Goal: Task Accomplishment & Management: Complete application form

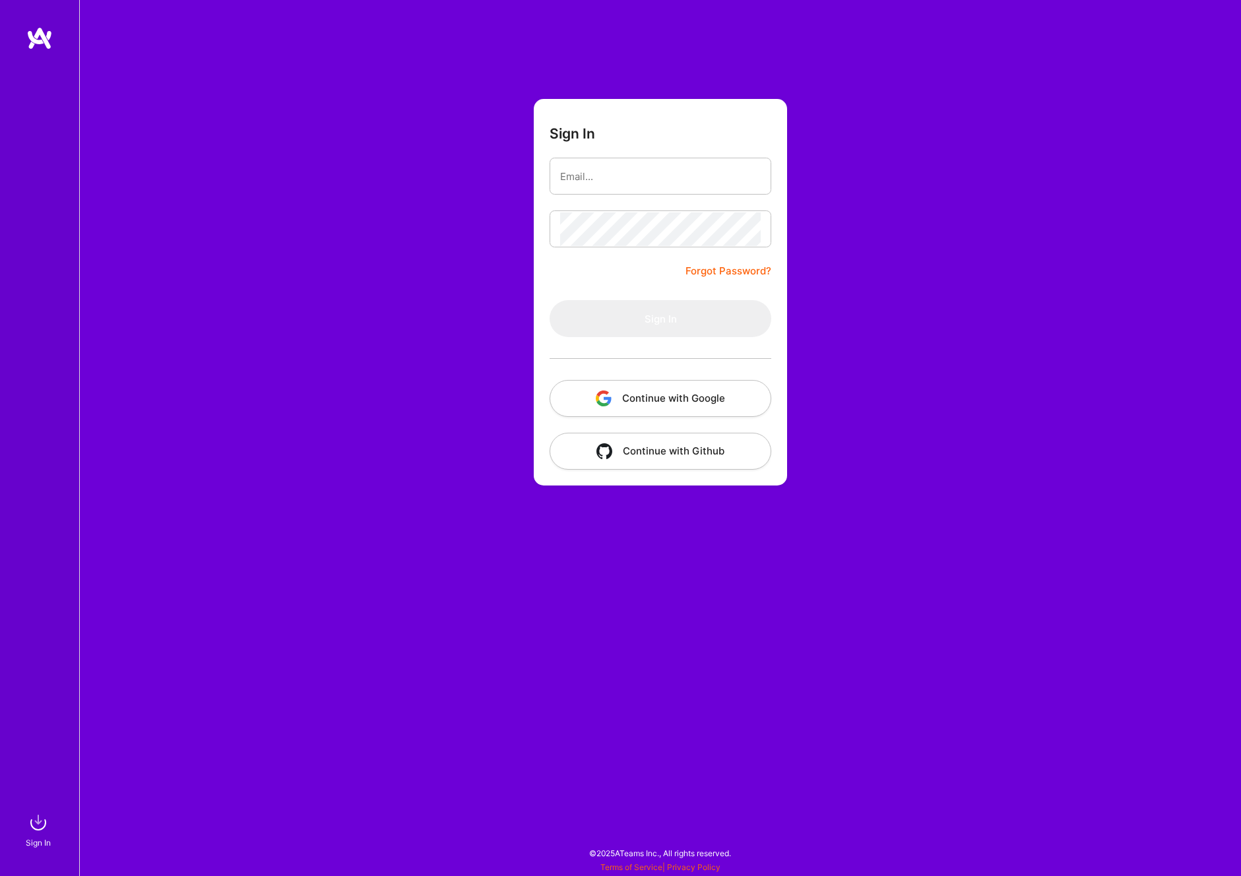
click at [0, 870] on com-1password-button at bounding box center [0, 870] width 0 height 0
type input "[EMAIL_ADDRESS][DOMAIN_NAME]"
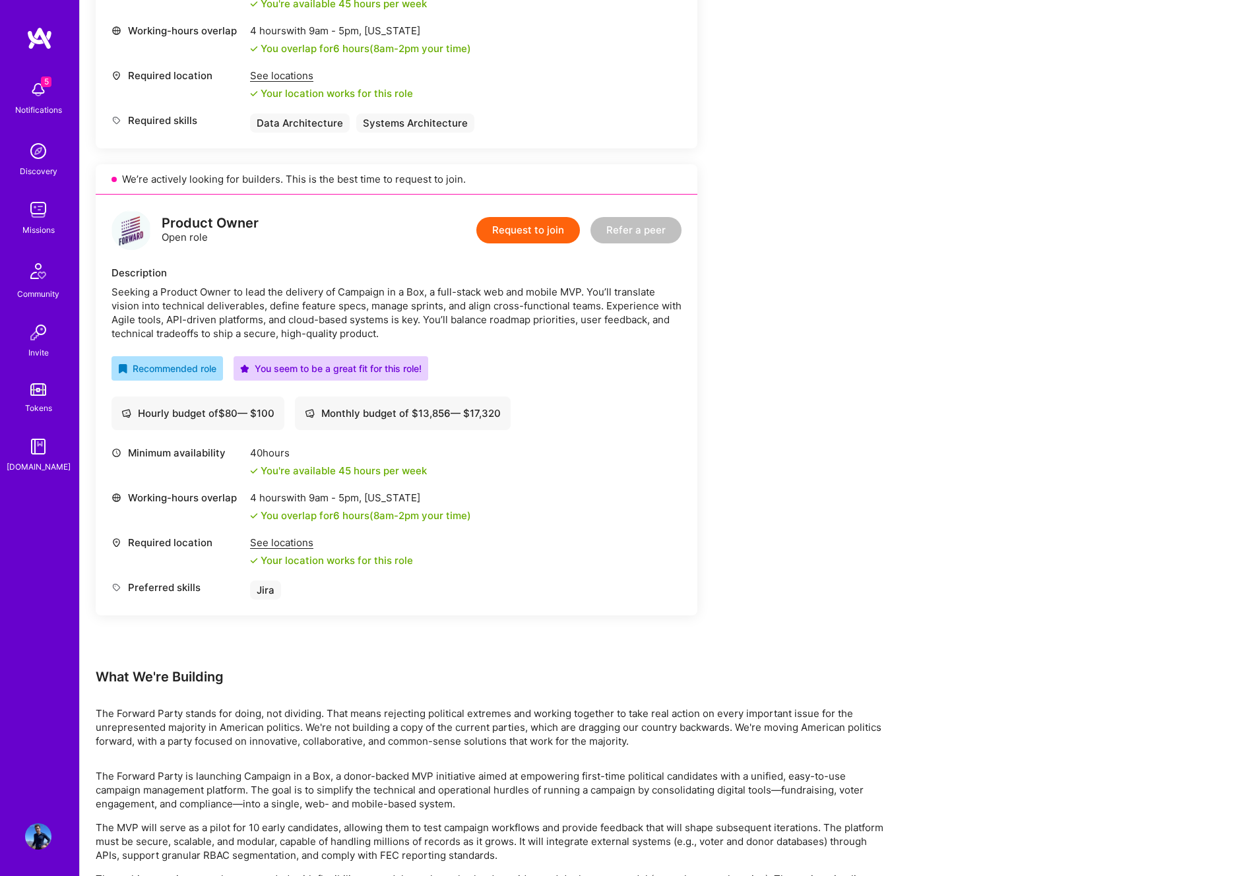
scroll to position [654, 0]
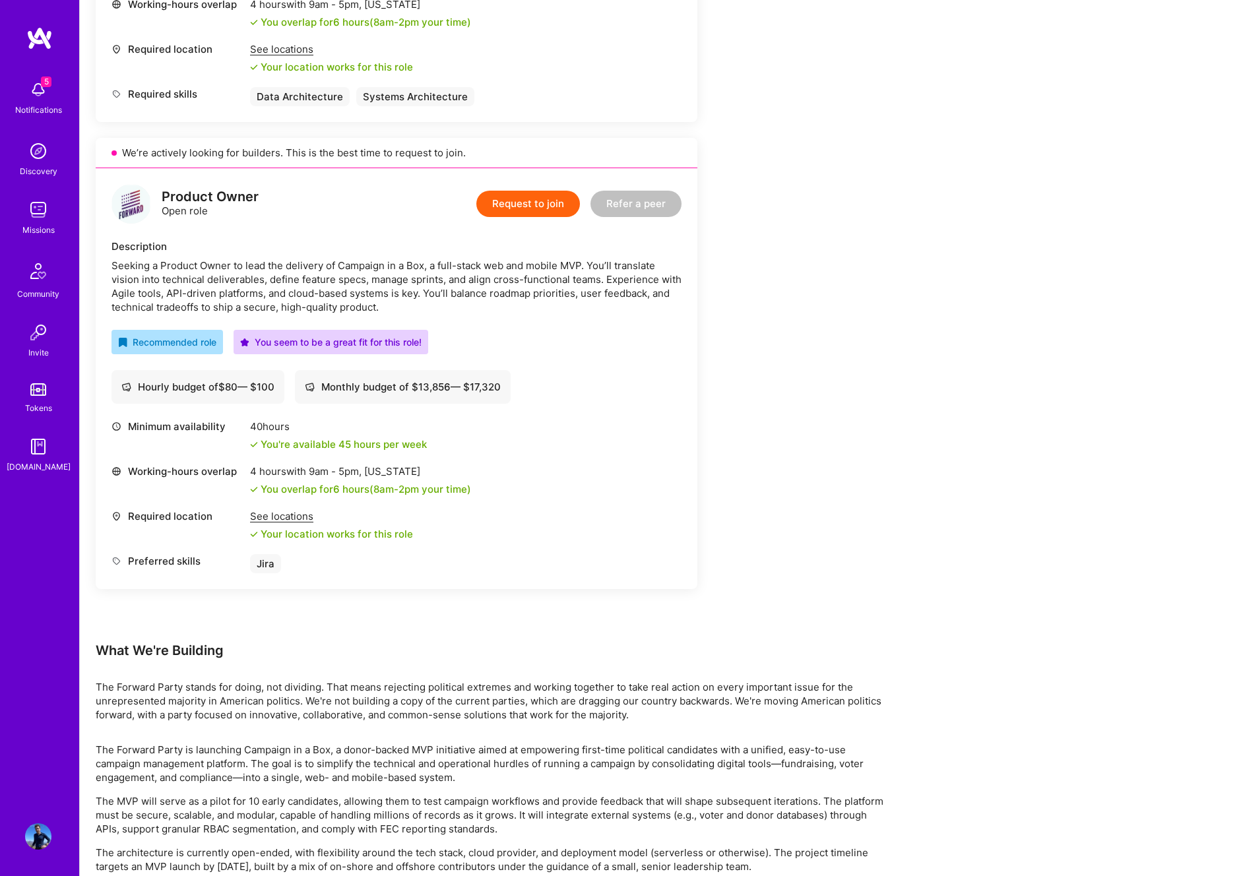
click at [564, 325] on div "Product Owner Open role Request to join Refer a peer Description Seeking a Prod…" at bounding box center [397, 378] width 602 height 421
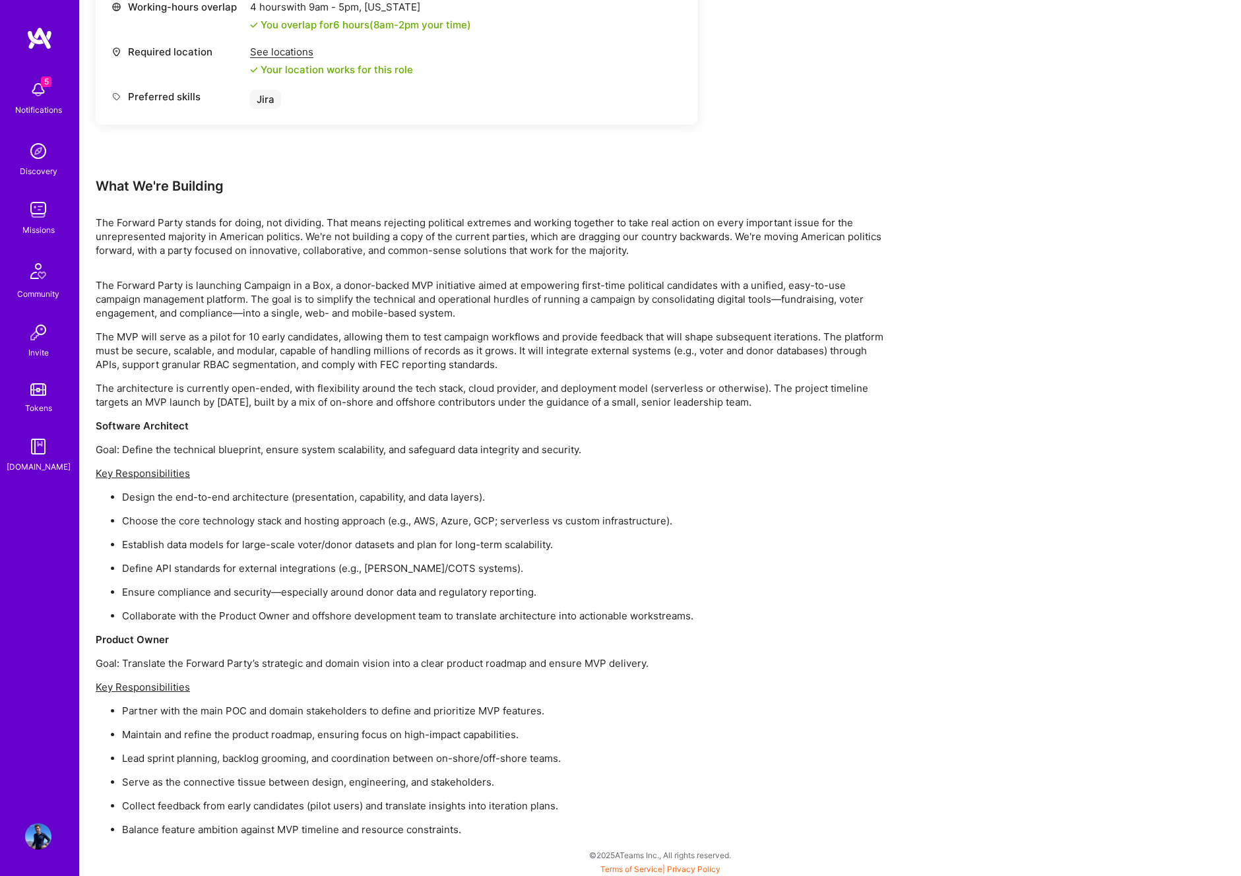
scroll to position [1121, 0]
click at [590, 345] on p "The MVP will serve as a pilot for 10 early candidates, allowing them to test ca…" at bounding box center [492, 349] width 792 height 42
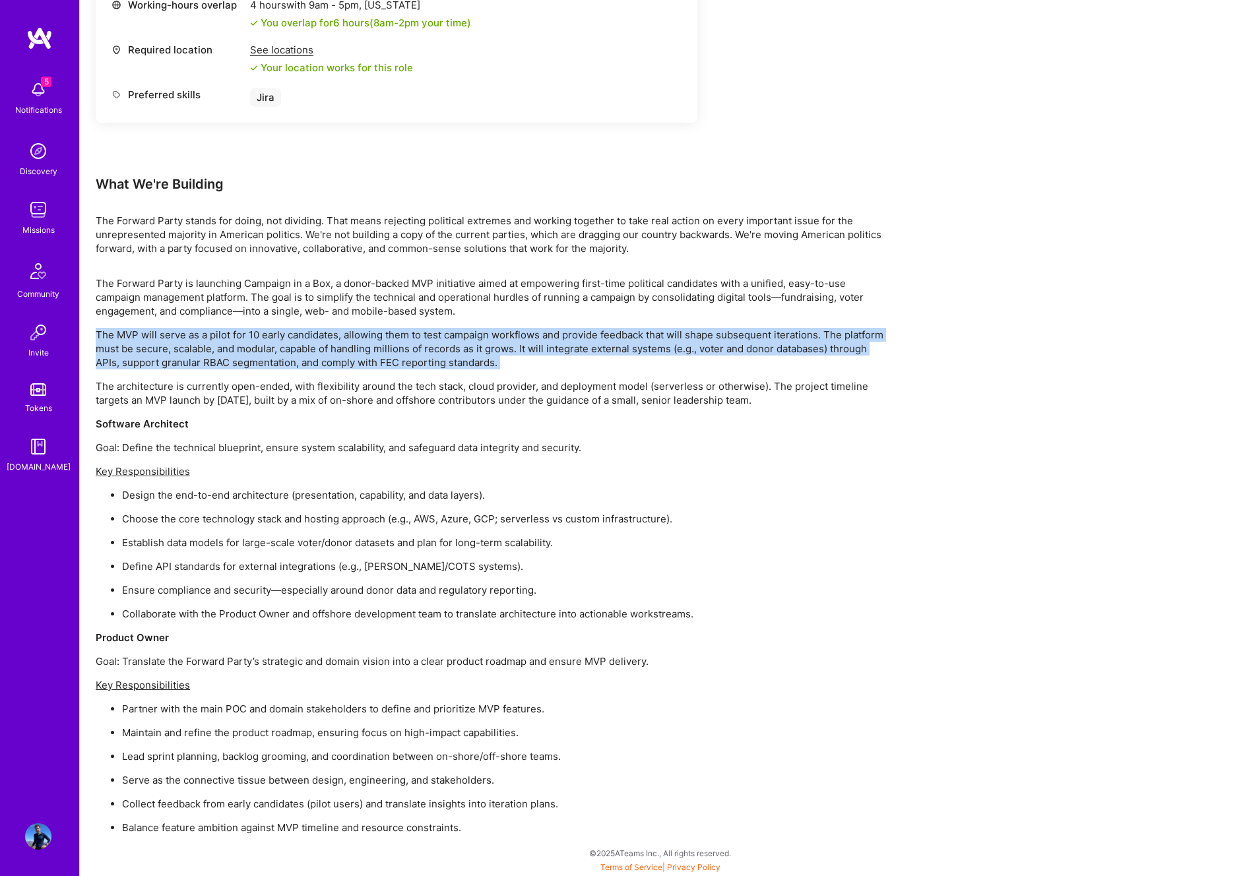
click at [590, 345] on p "The MVP will serve as a pilot for 10 early candidates, allowing them to test ca…" at bounding box center [492, 349] width 792 height 42
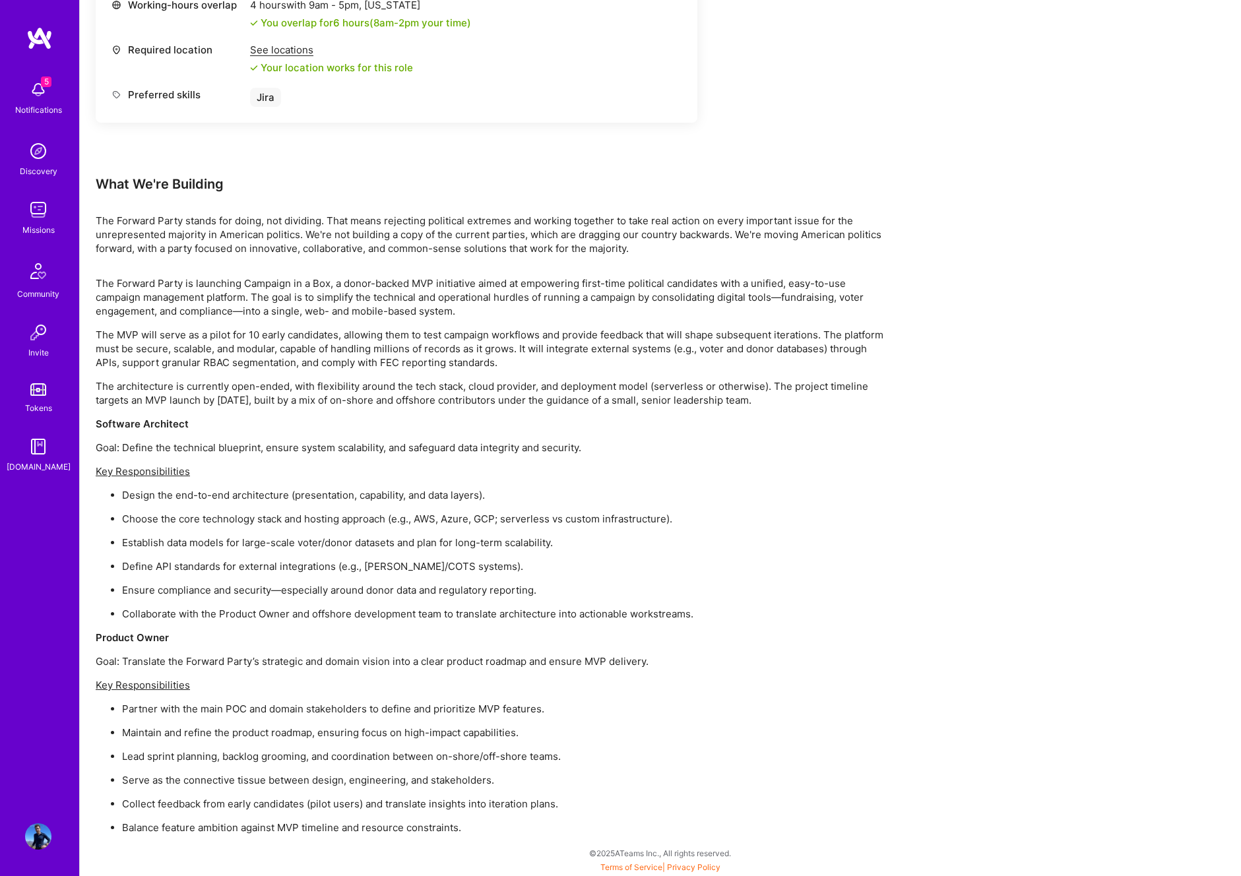
click at [437, 338] on p "The MVP will serve as a pilot for 10 early candidates, allowing them to test ca…" at bounding box center [492, 349] width 792 height 42
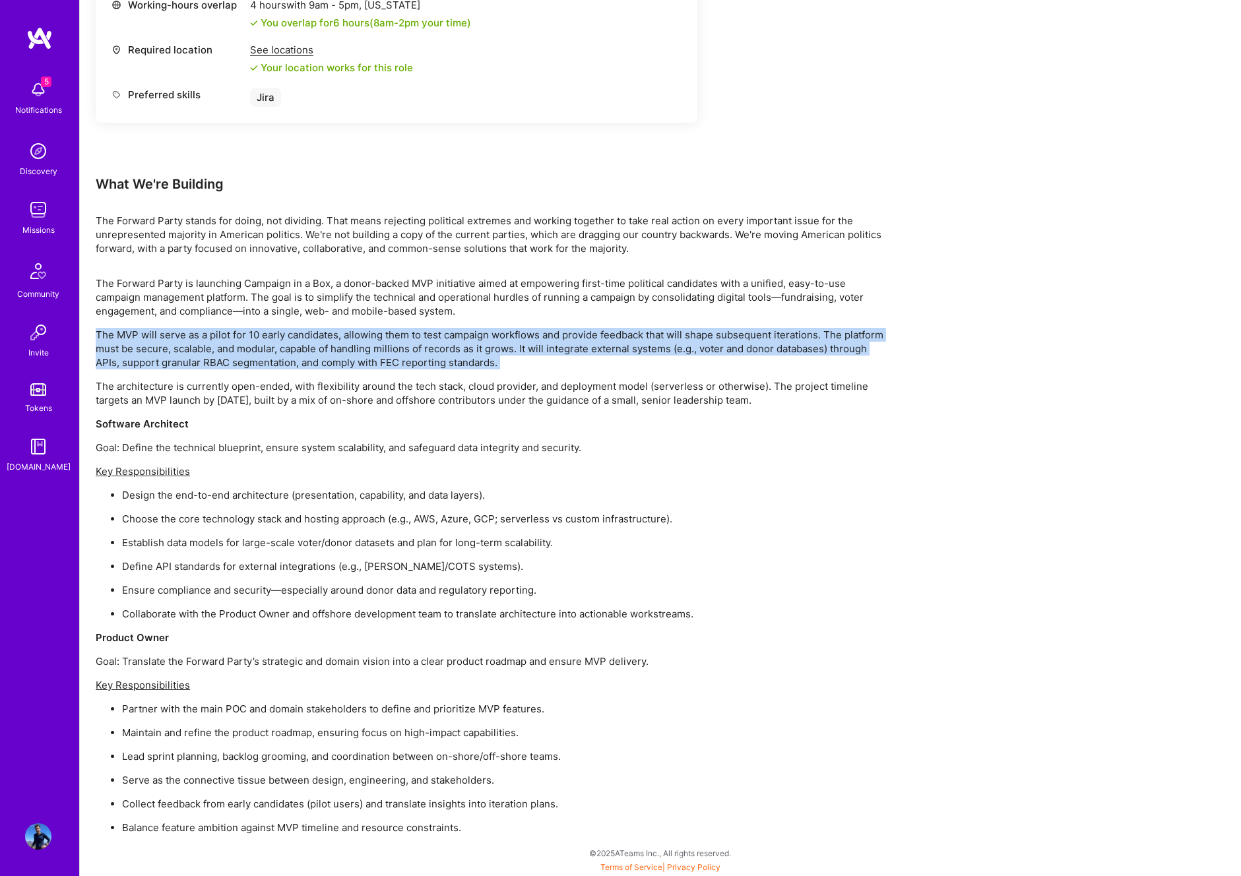
click at [437, 338] on p "The MVP will serve as a pilot for 10 early candidates, allowing them to test ca…" at bounding box center [492, 349] width 792 height 42
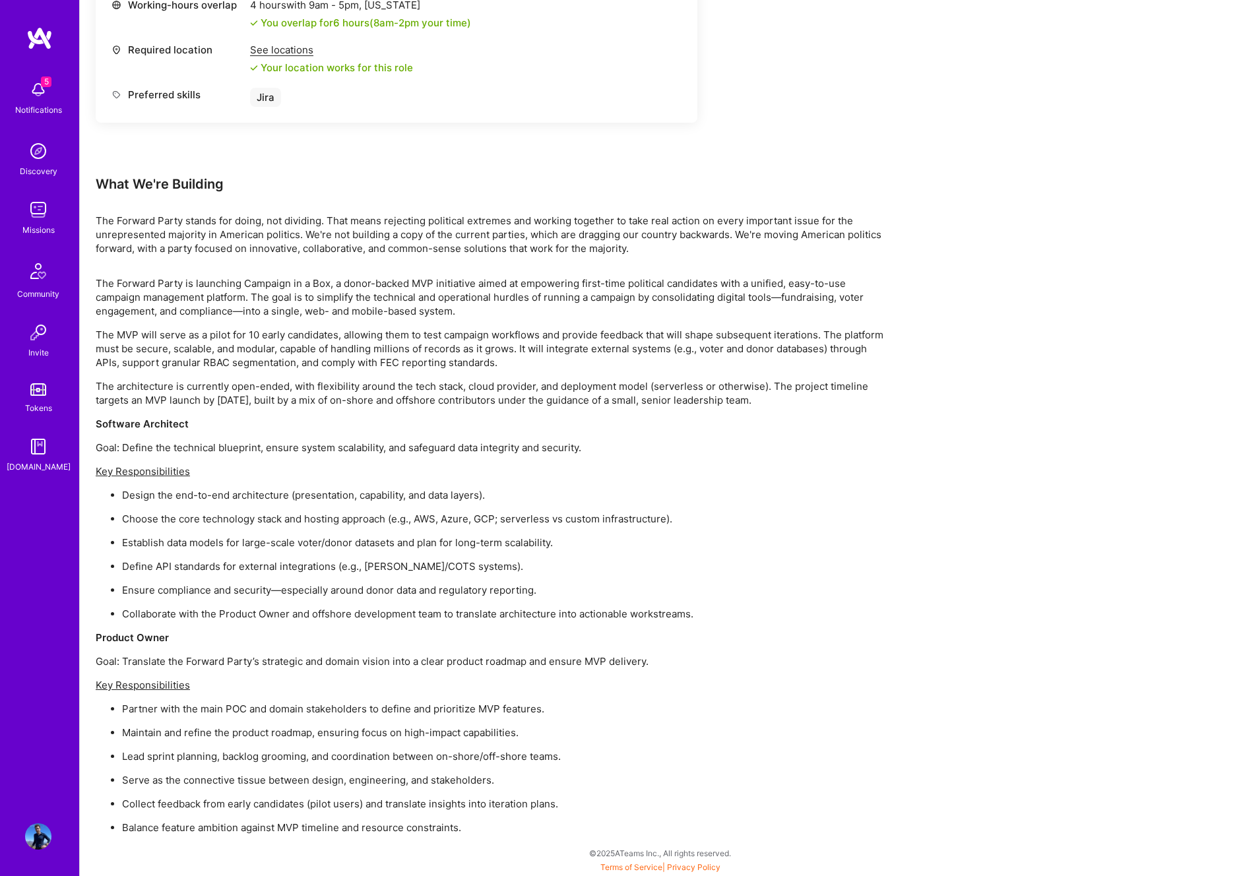
click at [470, 341] on p "The MVP will serve as a pilot for 10 early candidates, allowing them to test ca…" at bounding box center [492, 349] width 792 height 42
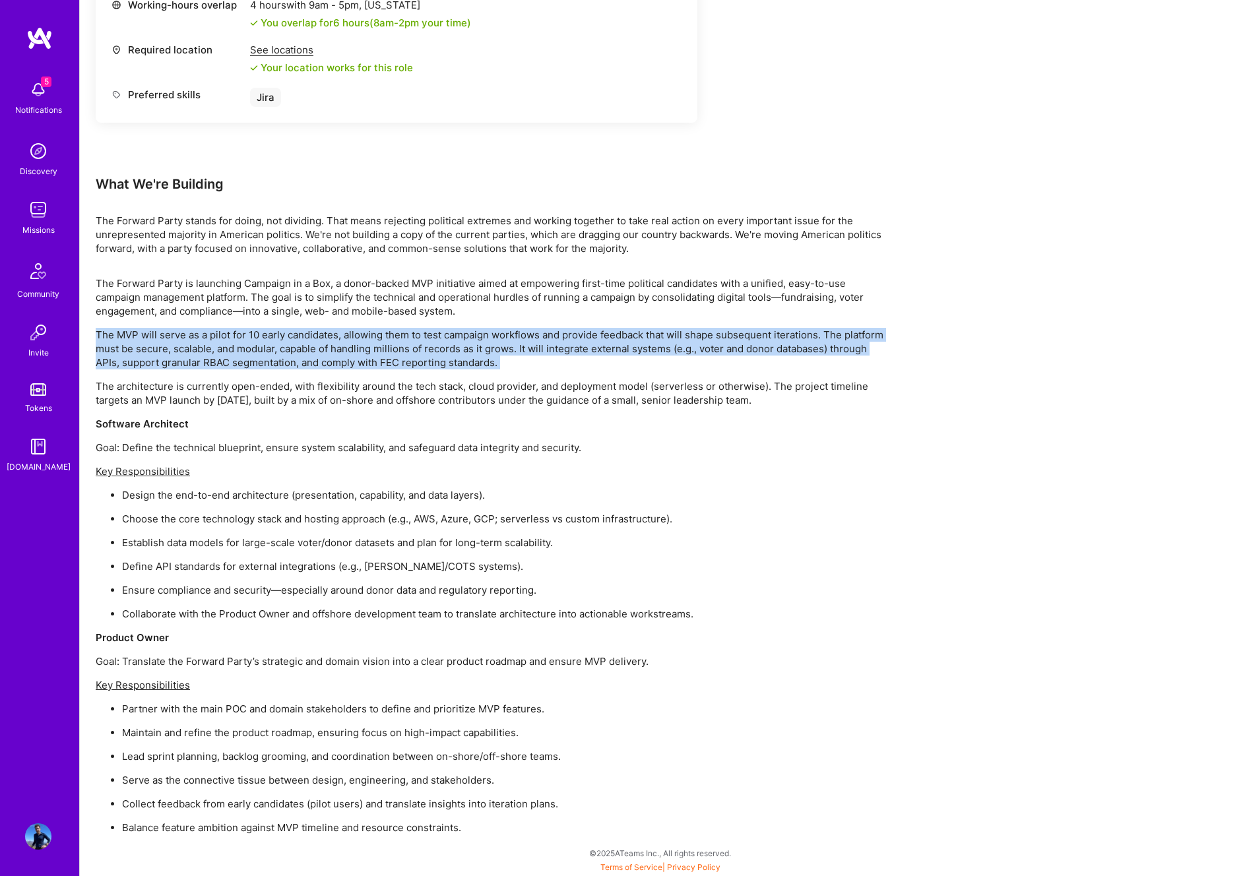
click at [470, 341] on p "The MVP will serve as a pilot for 10 early candidates, allowing them to test ca…" at bounding box center [492, 349] width 792 height 42
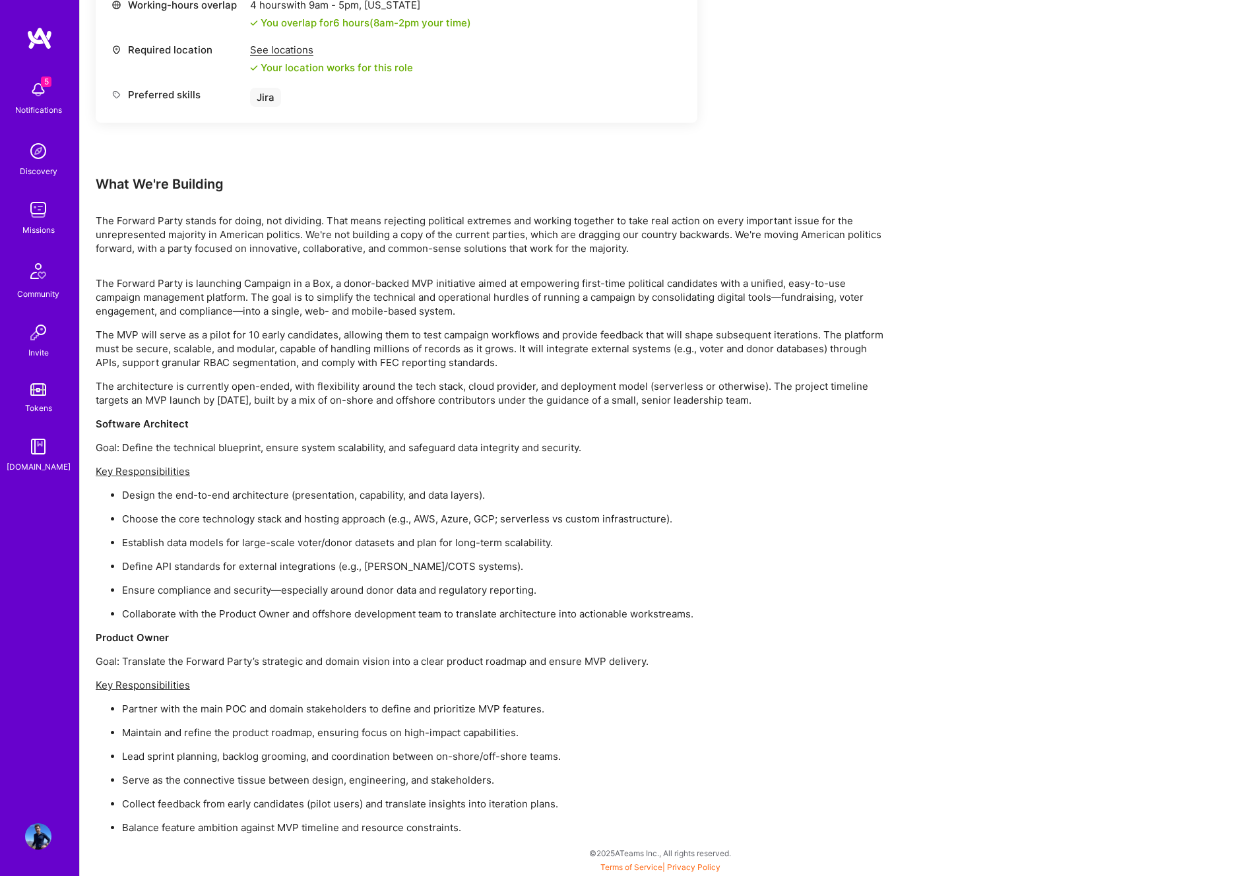
click at [285, 367] on p "The MVP will serve as a pilot for 10 early candidates, allowing them to test ca…" at bounding box center [492, 349] width 792 height 42
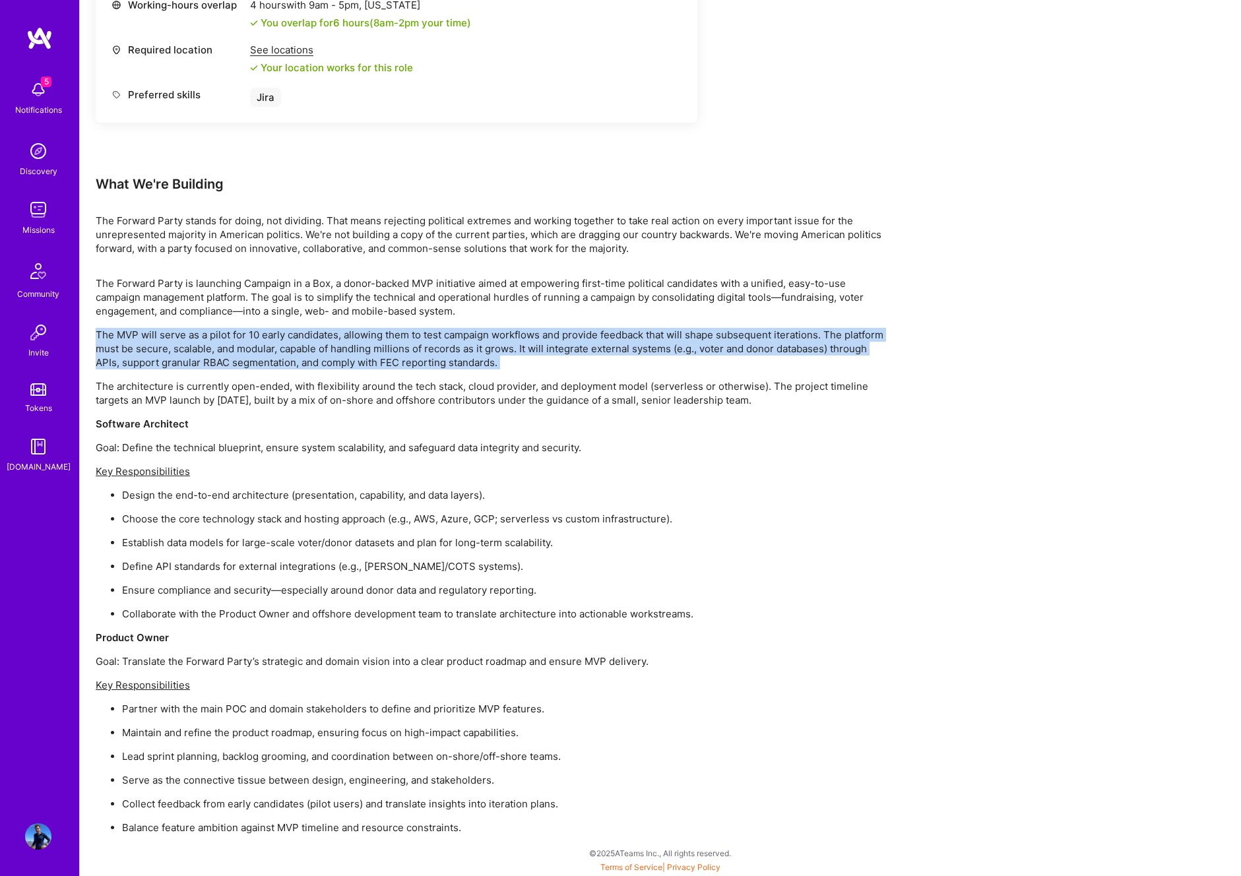
click at [285, 367] on p "The MVP will serve as a pilot for 10 early candidates, allowing them to test ca…" at bounding box center [492, 349] width 792 height 42
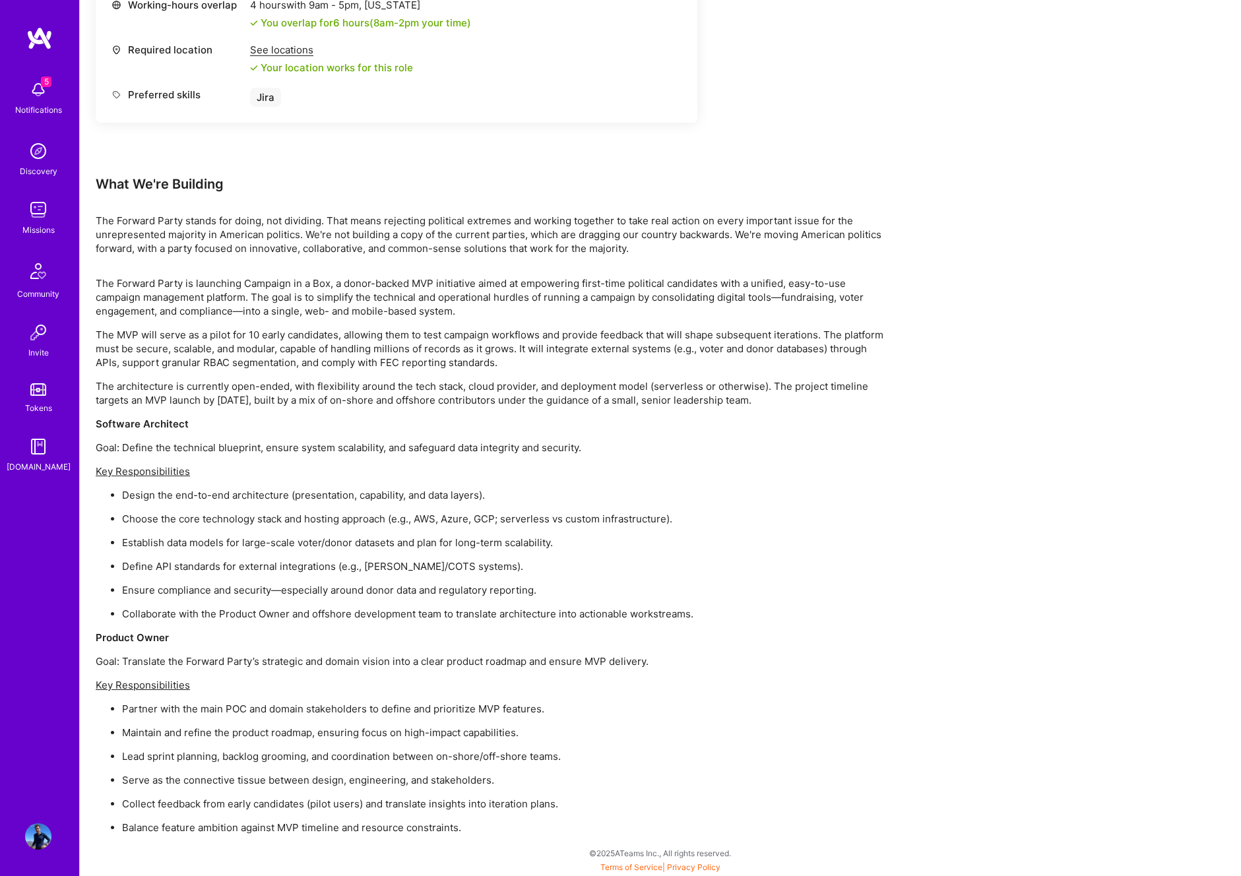
click at [231, 389] on p "The architecture is currently open-ended, with flexibility around the tech stac…" at bounding box center [492, 393] width 792 height 28
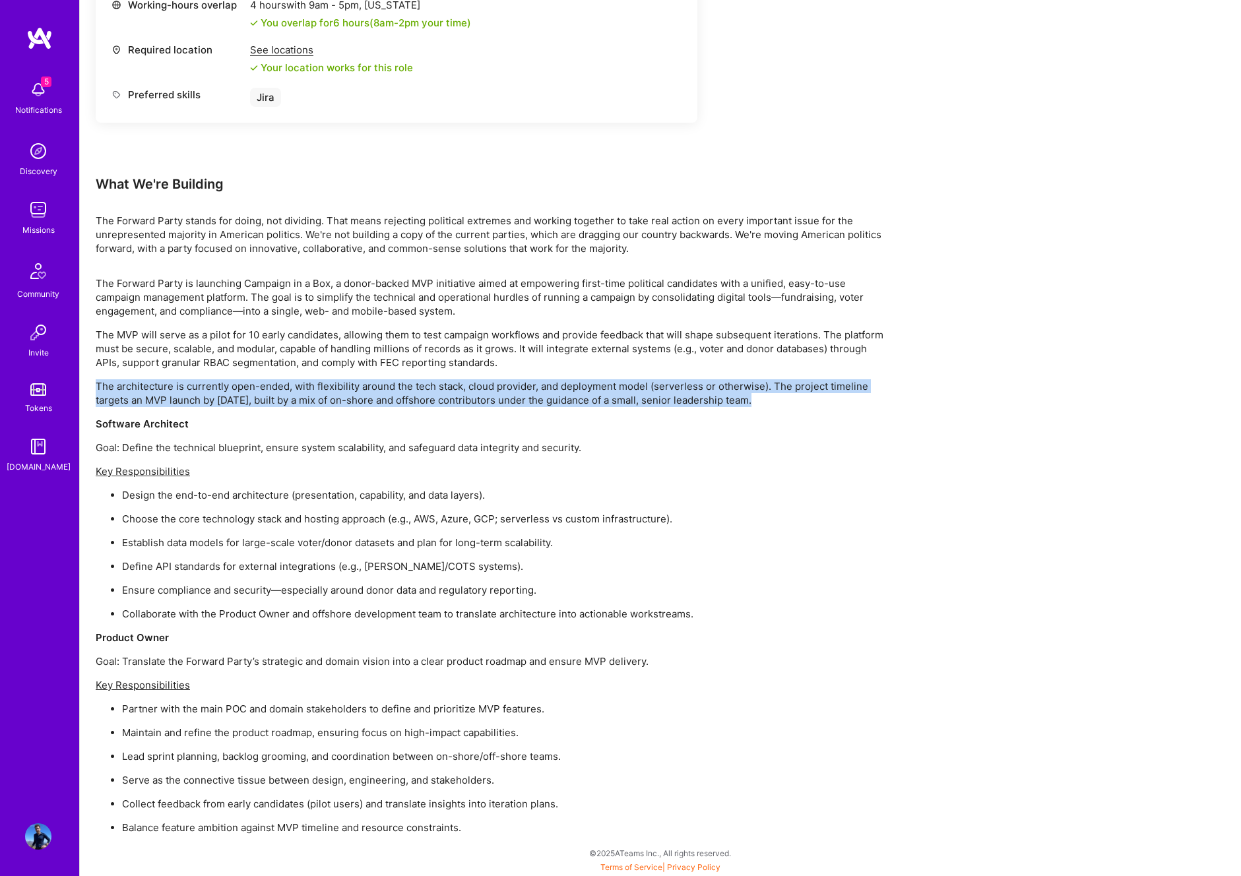
click at [231, 389] on p "The architecture is currently open-ended, with flexibility around the tech stac…" at bounding box center [492, 393] width 792 height 28
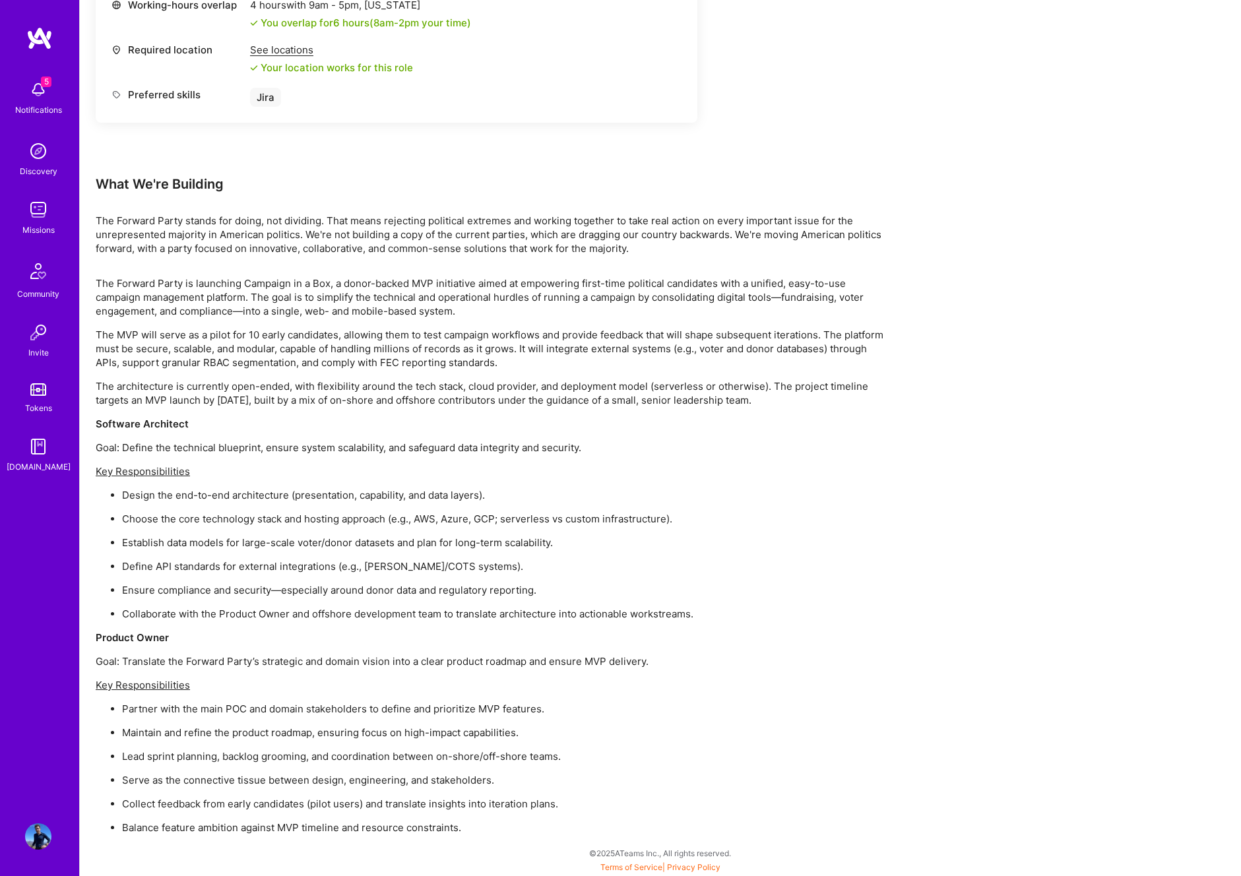
click at [296, 391] on p "The architecture is currently open-ended, with flexibility around the tech stac…" at bounding box center [492, 393] width 792 height 28
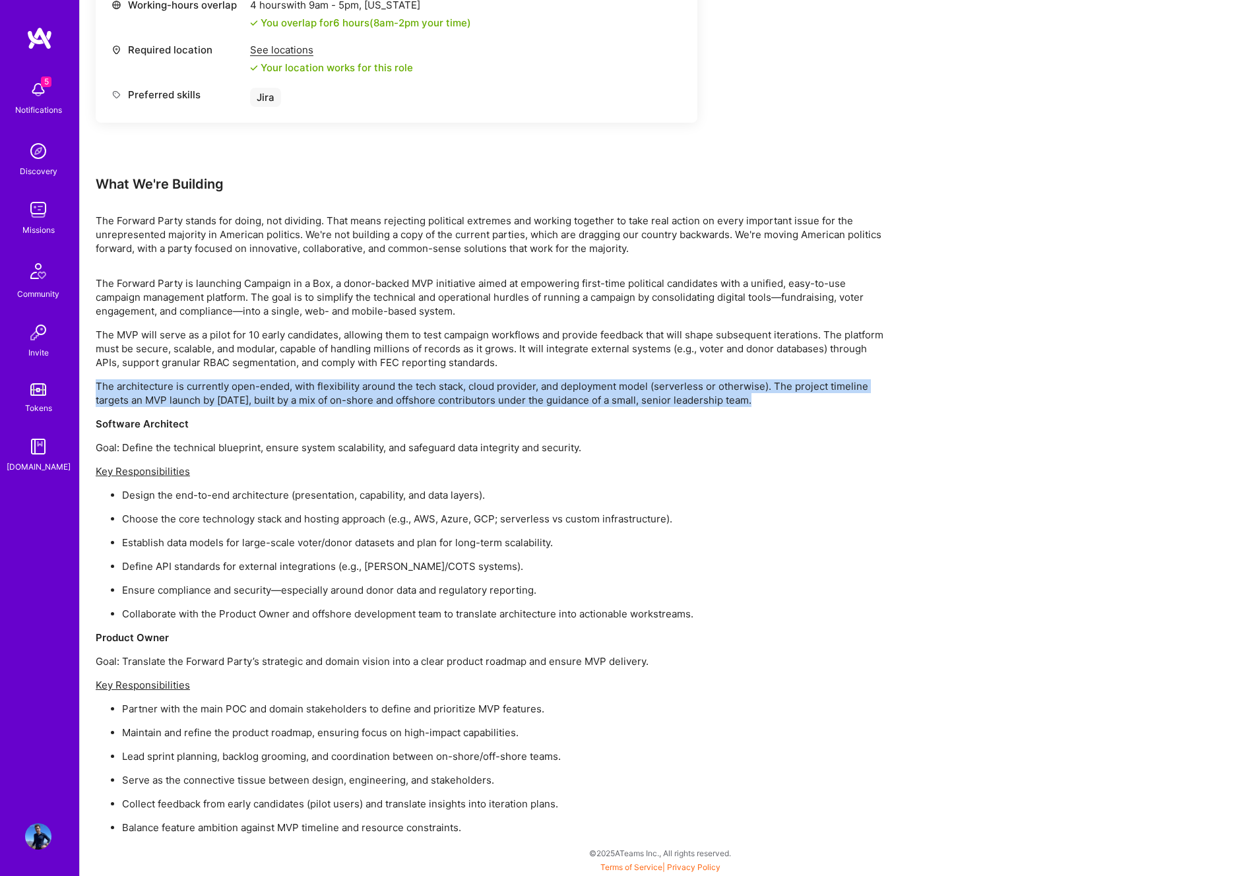
click at [296, 391] on p "The architecture is currently open-ended, with flexibility around the tech stac…" at bounding box center [492, 393] width 792 height 28
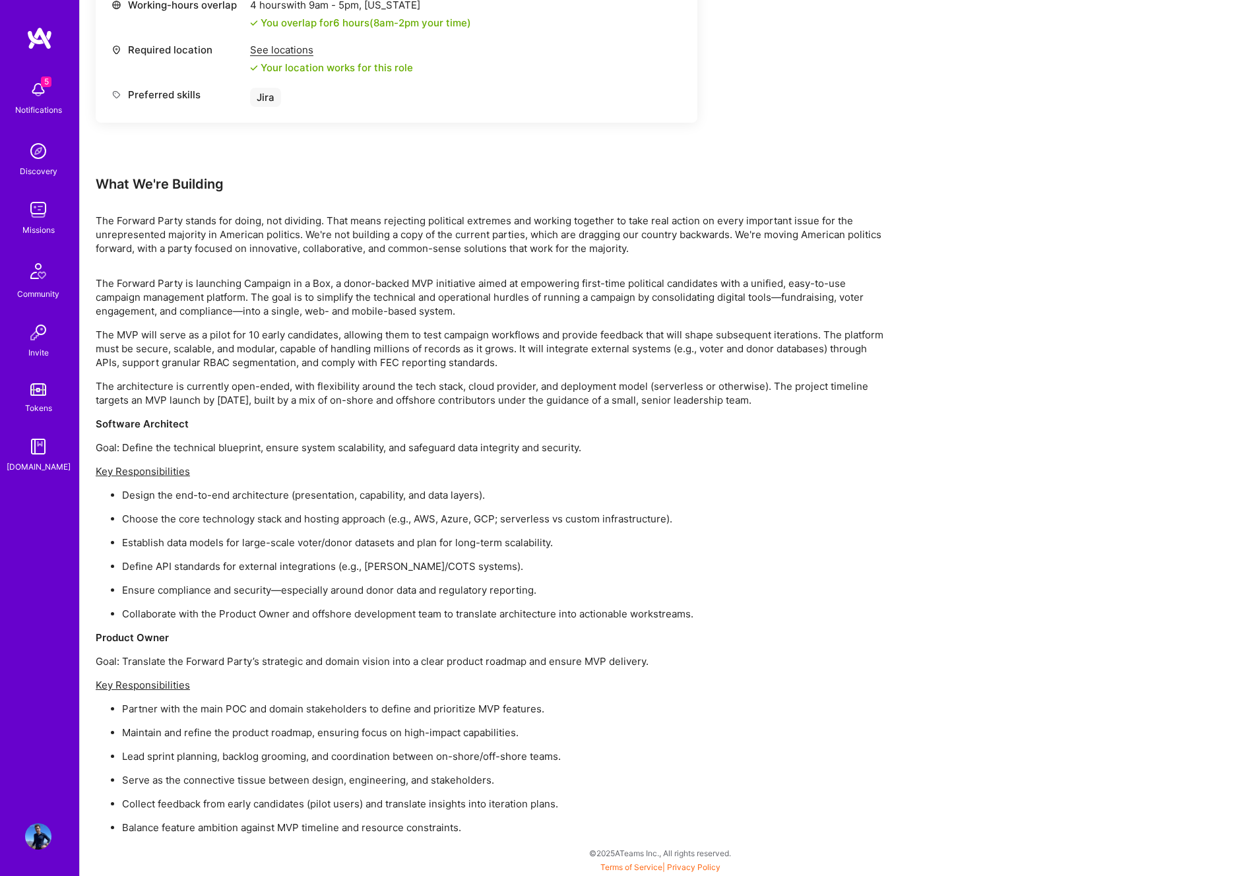
click at [358, 390] on p "The architecture is currently open-ended, with flexibility around the tech stac…" at bounding box center [492, 393] width 792 height 28
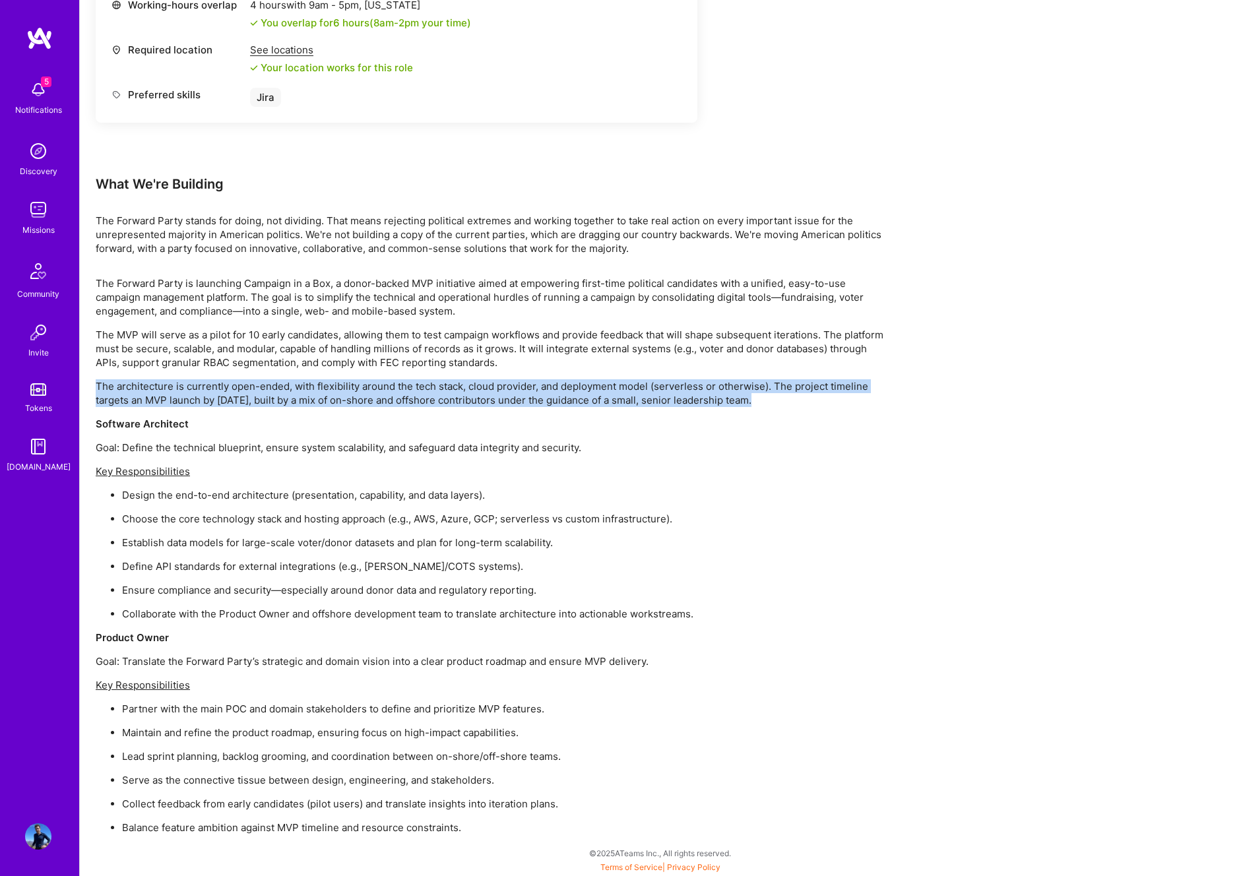
click at [358, 390] on p "The architecture is currently open-ended, with flexibility around the tech stac…" at bounding box center [492, 393] width 792 height 28
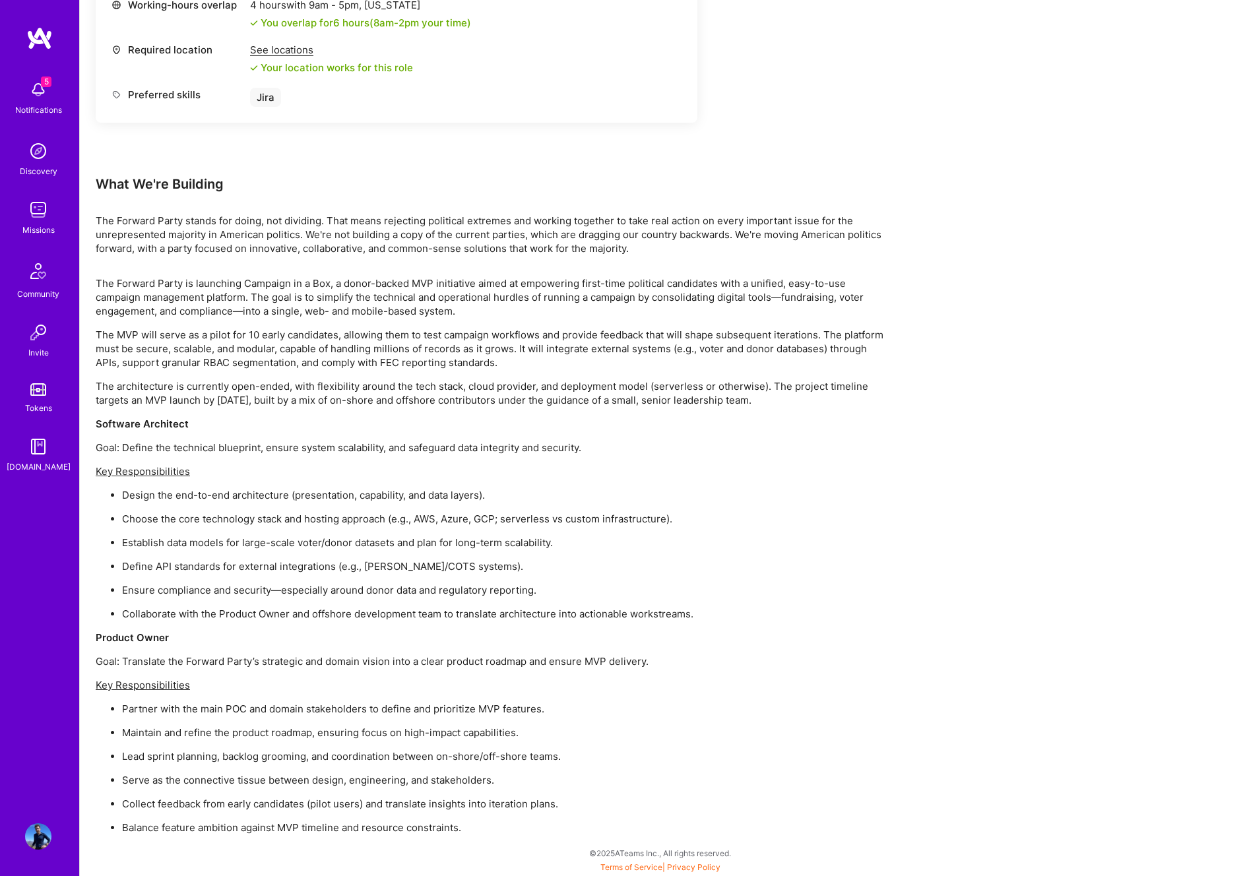
click at [341, 401] on p "The architecture is currently open-ended, with flexibility around the tech stac…" at bounding box center [492, 393] width 792 height 28
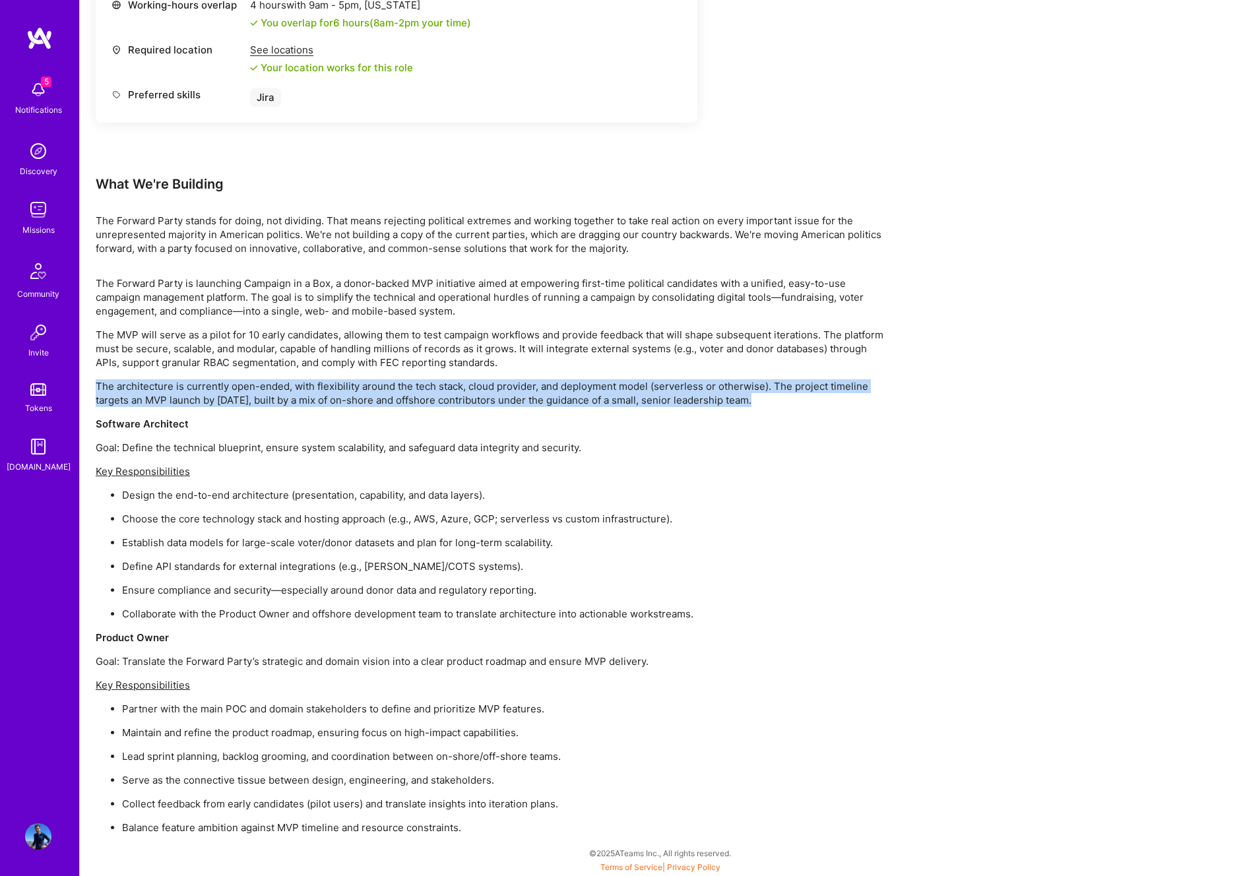
click at [341, 401] on p "The architecture is currently open-ended, with flexibility around the tech stac…" at bounding box center [492, 393] width 792 height 28
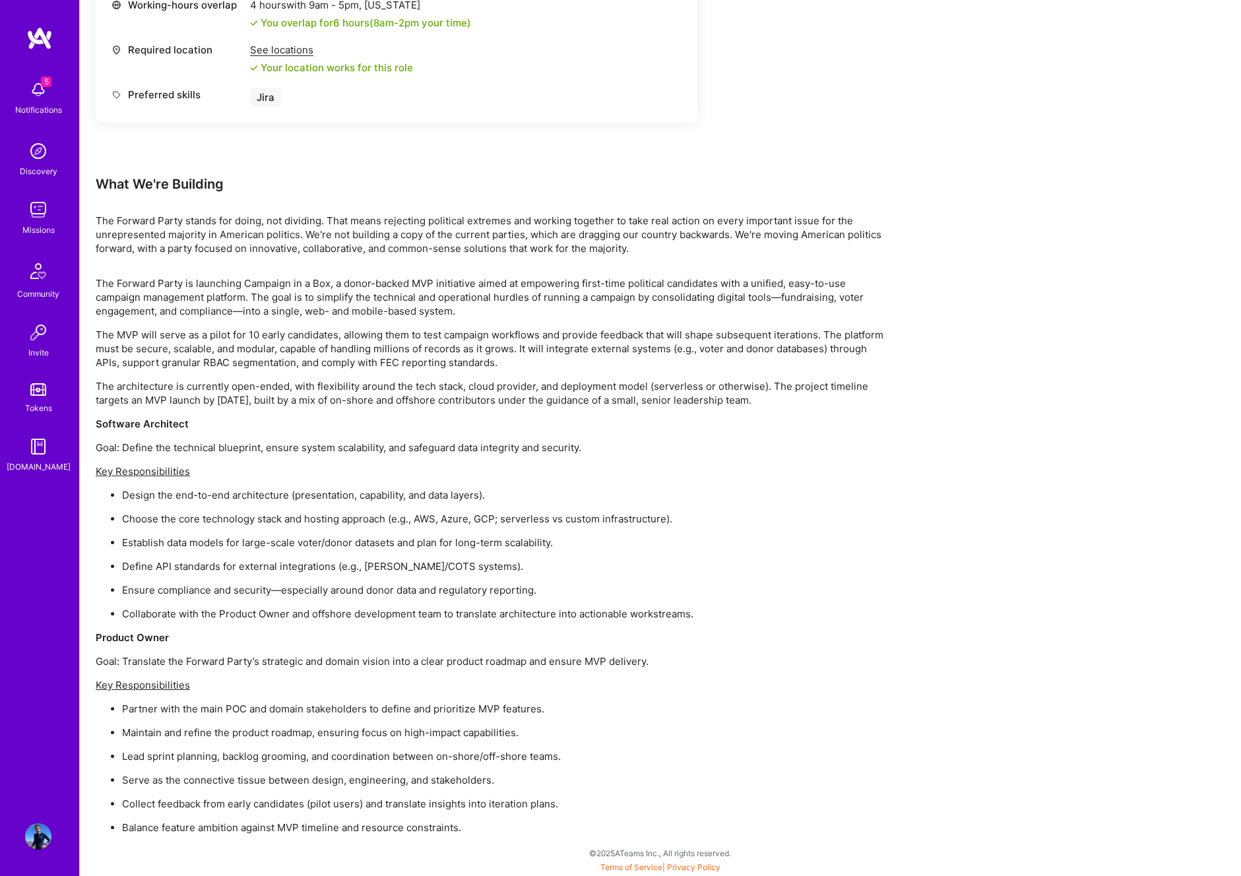
click at [370, 453] on p "Goal: Define the technical blueprint, ensure system scalability, and safeguard …" at bounding box center [492, 448] width 792 height 14
click at [280, 503] on ul "Design the end-to-end architecture (presentation, capability, and data layers).…" at bounding box center [492, 554] width 792 height 133
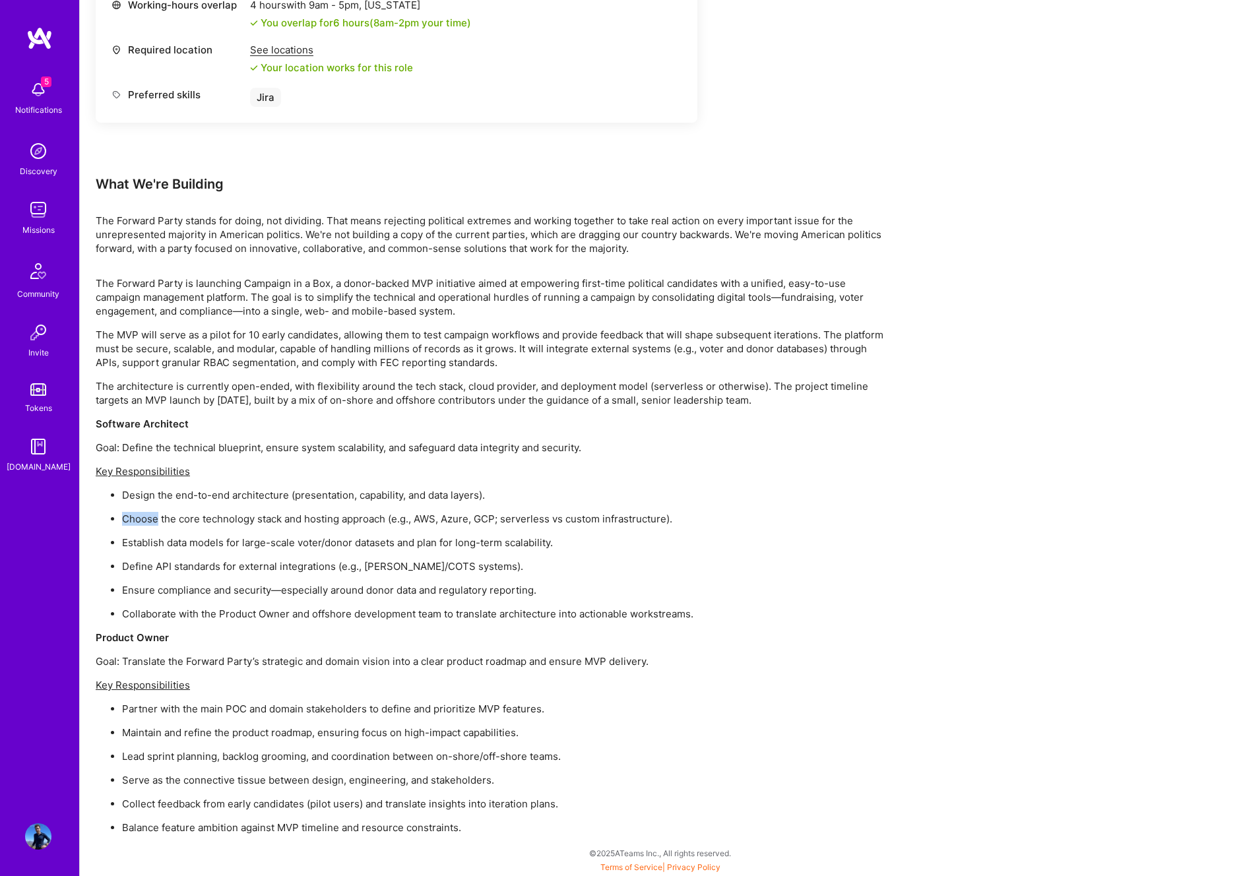
click at [280, 503] on ul "Design the end-to-end architecture (presentation, capability, and data layers).…" at bounding box center [492, 554] width 792 height 133
click at [283, 496] on p "Design the end-to-end architecture (presentation, capability, and data layers)." at bounding box center [505, 495] width 766 height 14
click at [255, 520] on p "Choose the core technology stack and hosting approach (e.g., AWS, Azure, GCP; s…" at bounding box center [505, 519] width 766 height 14
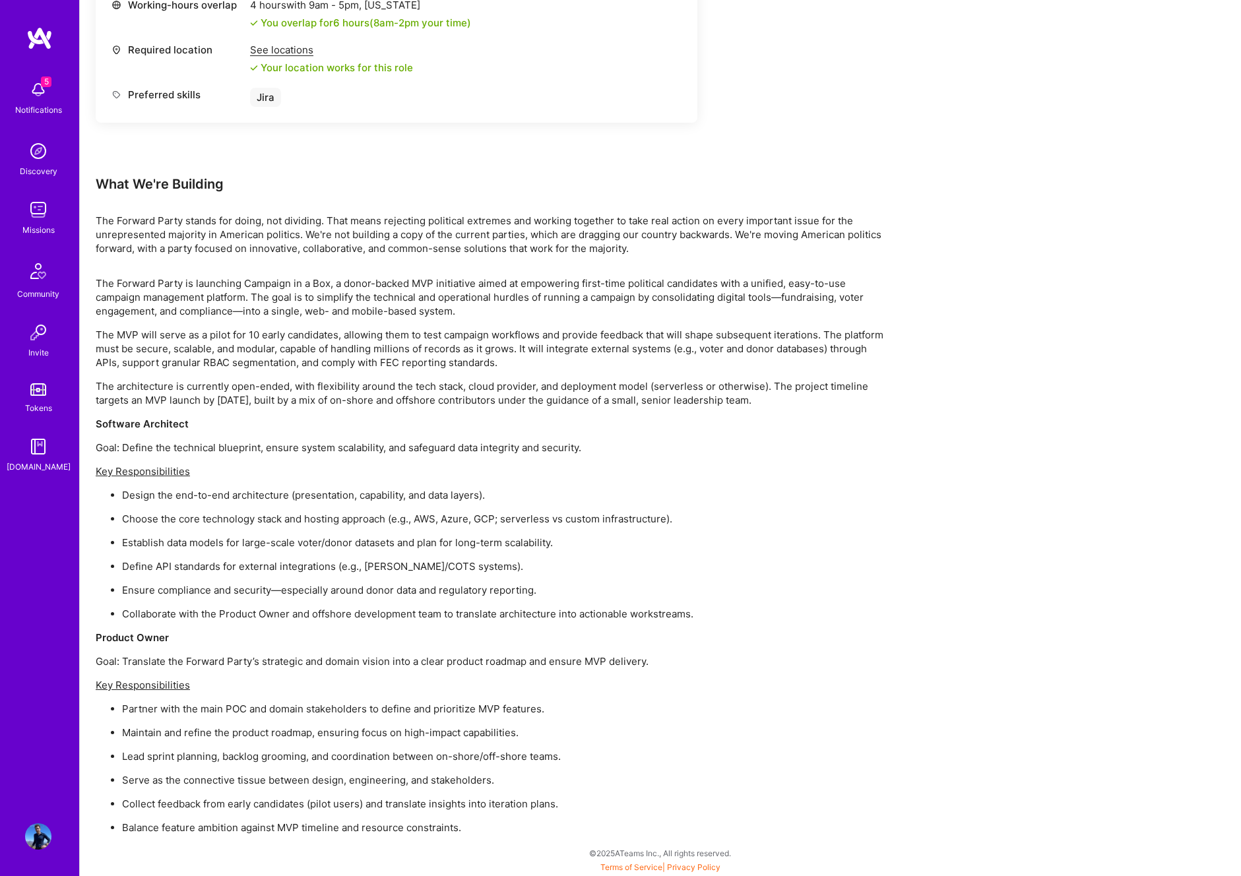
click at [255, 520] on p "Choose the core technology stack and hosting approach (e.g., AWS, Azure, GCP; s…" at bounding box center [505, 519] width 766 height 14
click at [237, 541] on p "Establish data models for large-scale voter/donor datasets and plan for long-te…" at bounding box center [505, 543] width 766 height 14
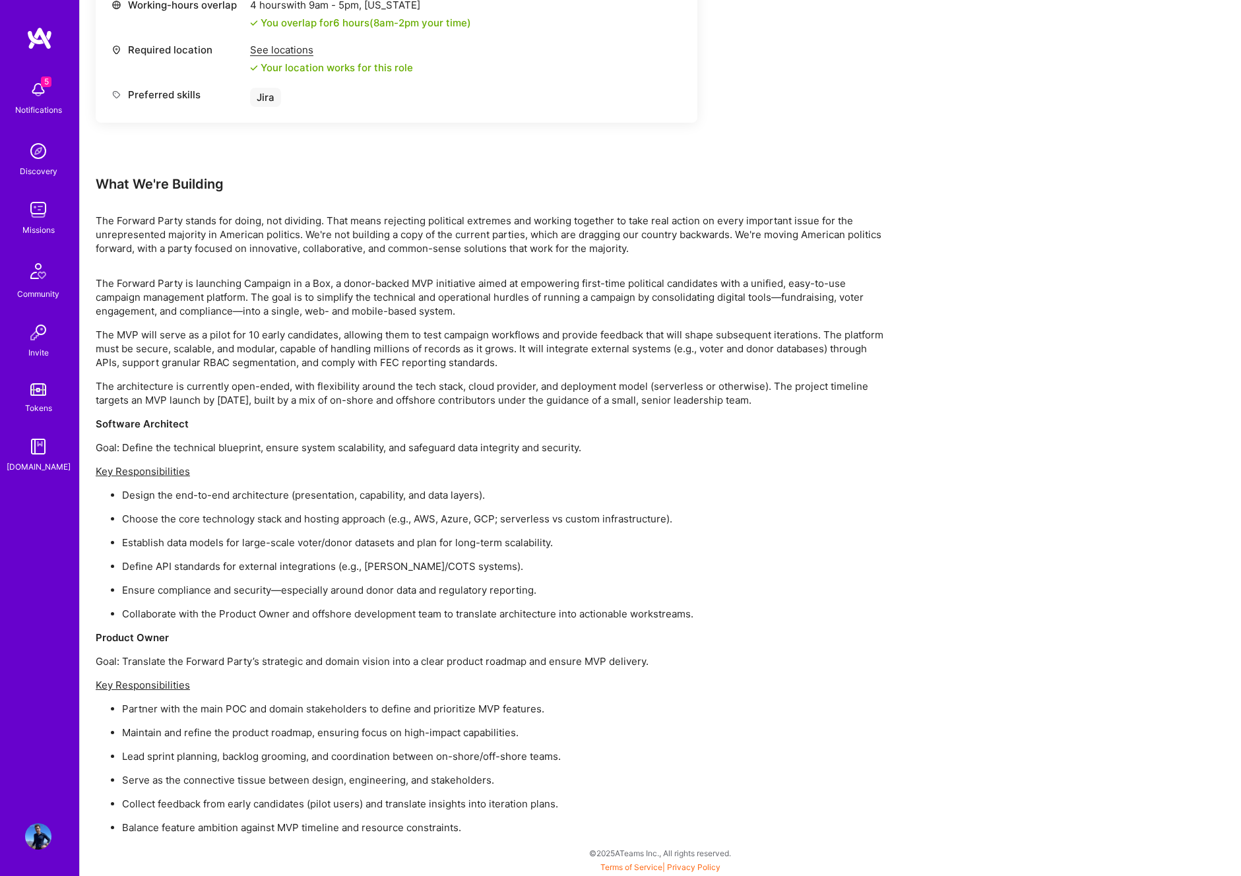
click at [218, 572] on p "Define API standards for external integrations (e.g., [PERSON_NAME]/COTS system…" at bounding box center [505, 567] width 766 height 14
click at [207, 595] on p "Ensure compliance and security—especially around donor data and regulatory repo…" at bounding box center [505, 590] width 766 height 14
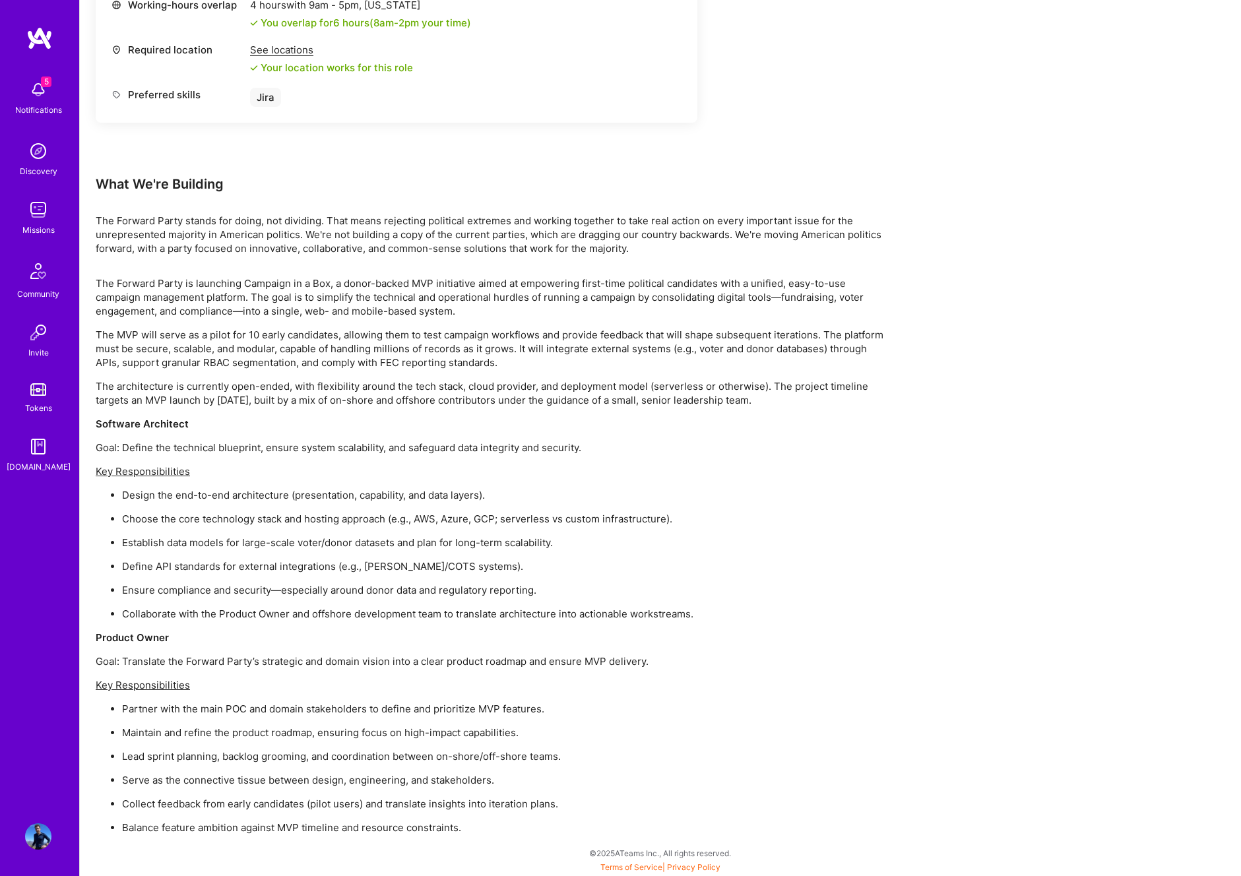
click at [207, 595] on p "Ensure compliance and security—especially around donor data and regulatory repo…" at bounding box center [505, 590] width 766 height 14
click at [195, 618] on p "Collaborate with the Product Owner and offshore development team to translate a…" at bounding box center [505, 614] width 766 height 14
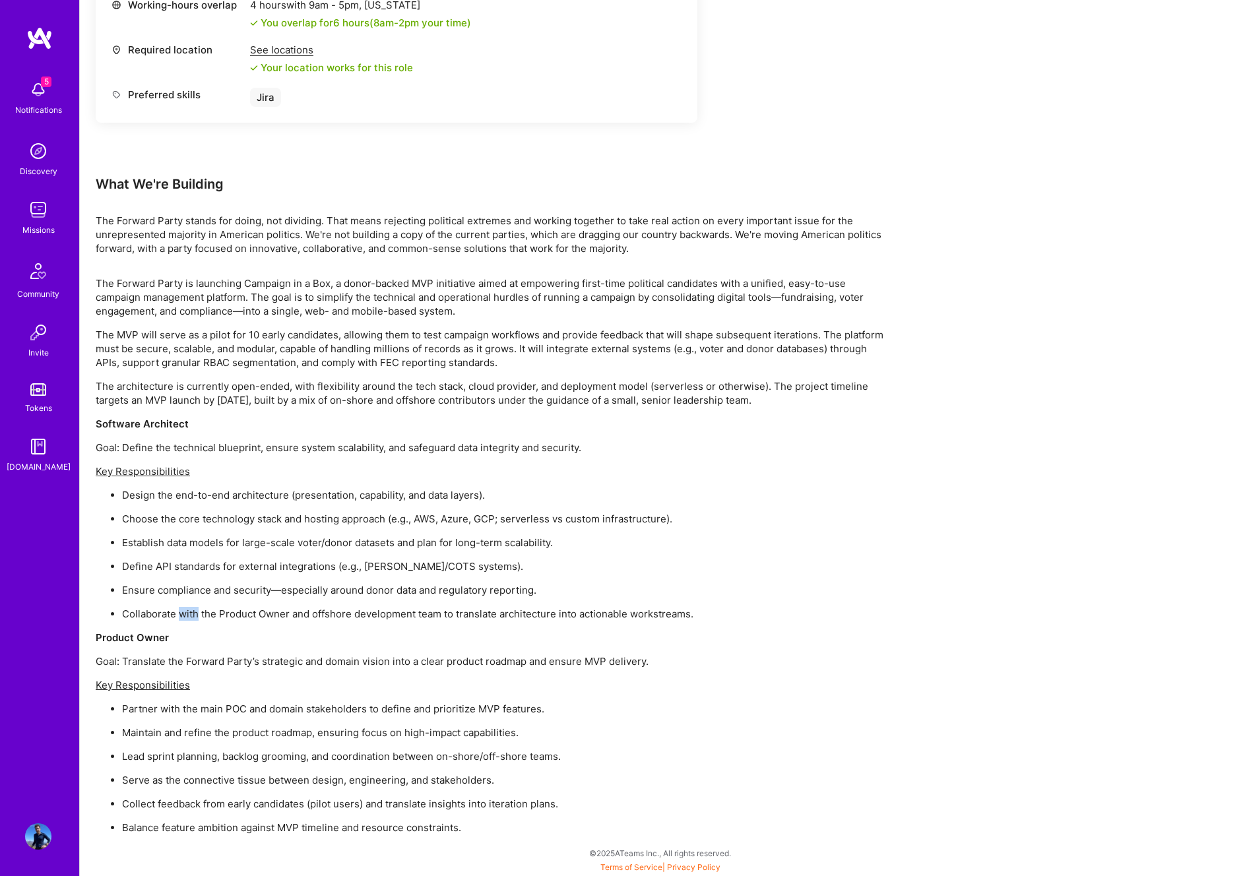
click at [195, 618] on p "Collaborate with the Product Owner and offshore development team to translate a…" at bounding box center [505, 614] width 766 height 14
click at [184, 661] on p "Goal: Translate the Forward Party’s strategic and domain vision into a clear pr…" at bounding box center [492, 662] width 792 height 14
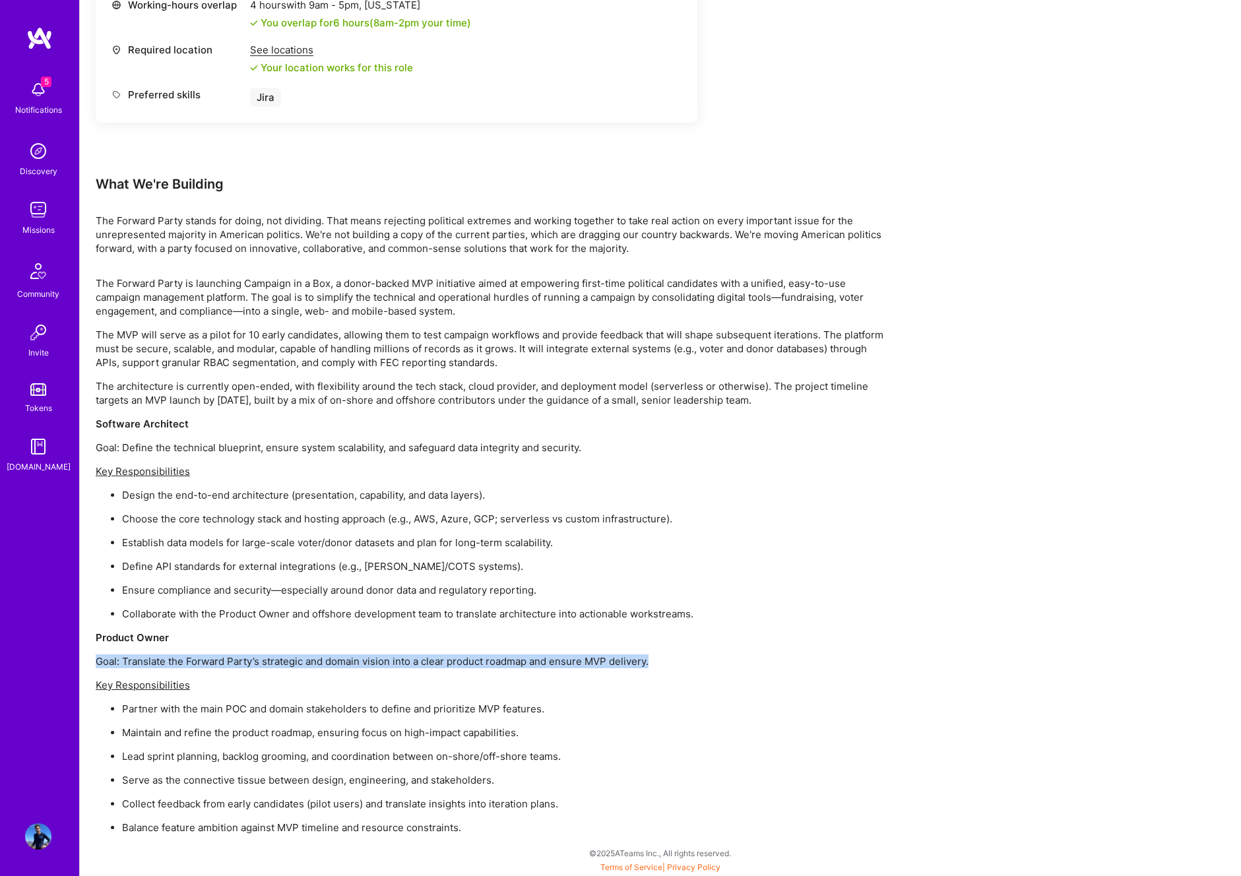
click at [184, 661] on p "Goal: Translate the Forward Party’s strategic and domain vision into a clear pr…" at bounding box center [492, 662] width 792 height 14
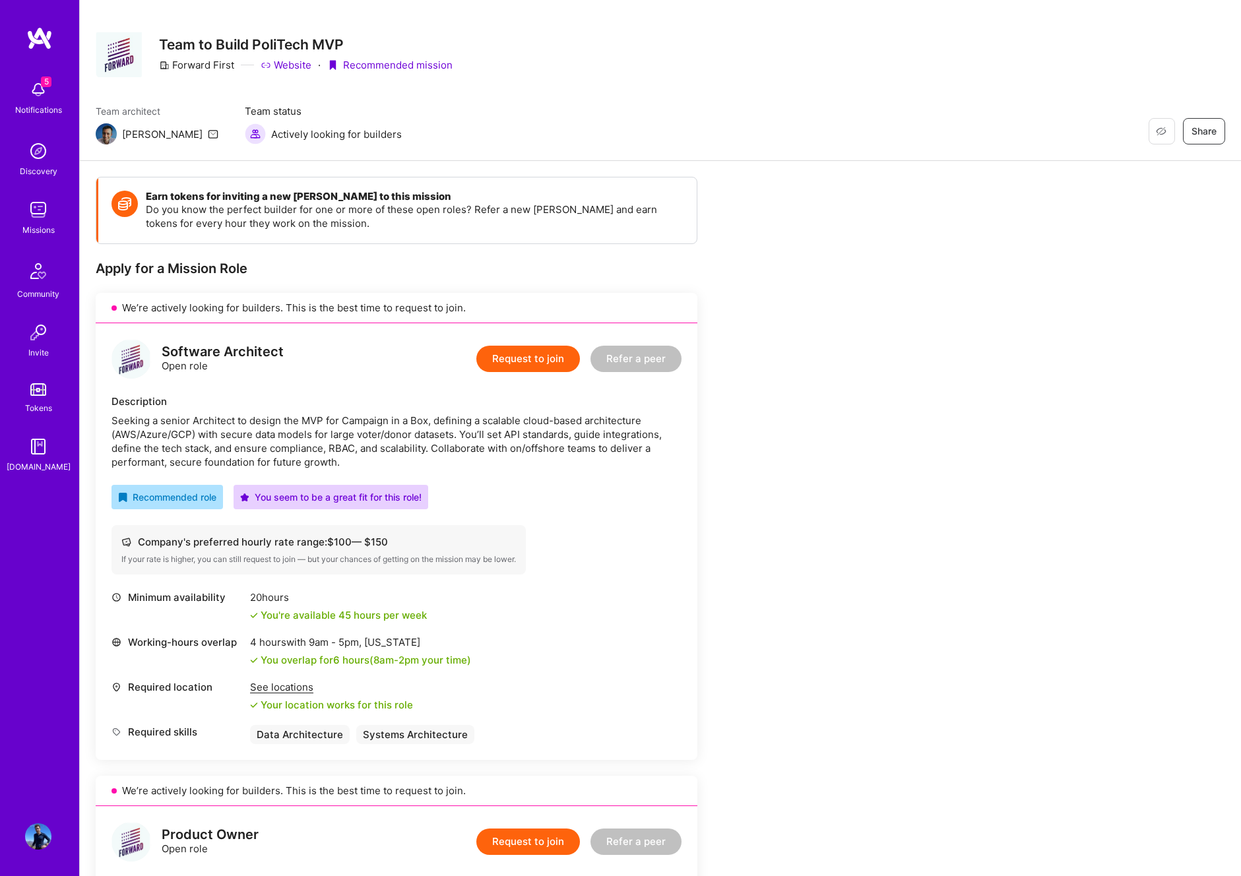
scroll to position [0, 0]
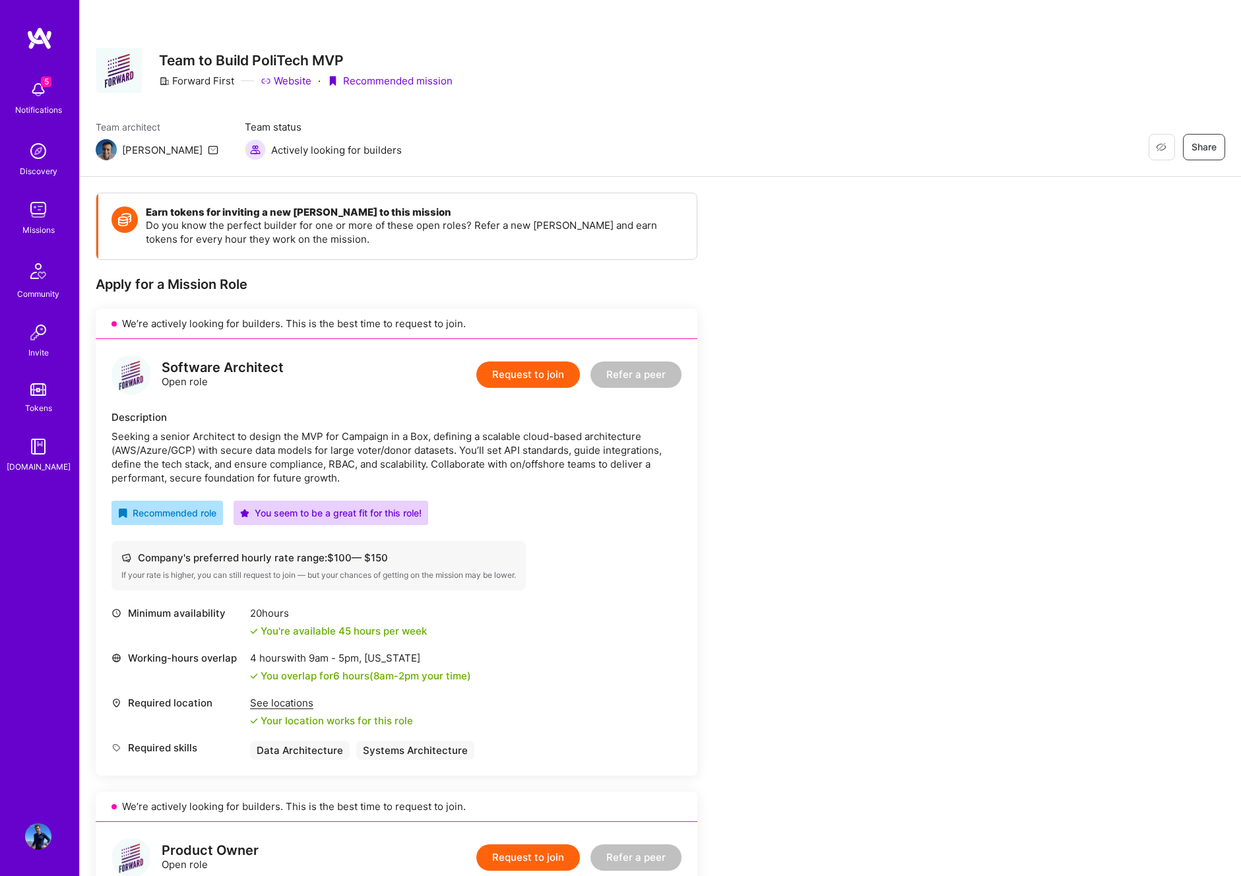
click at [513, 375] on button "Request to join" at bounding box center [528, 375] width 104 height 26
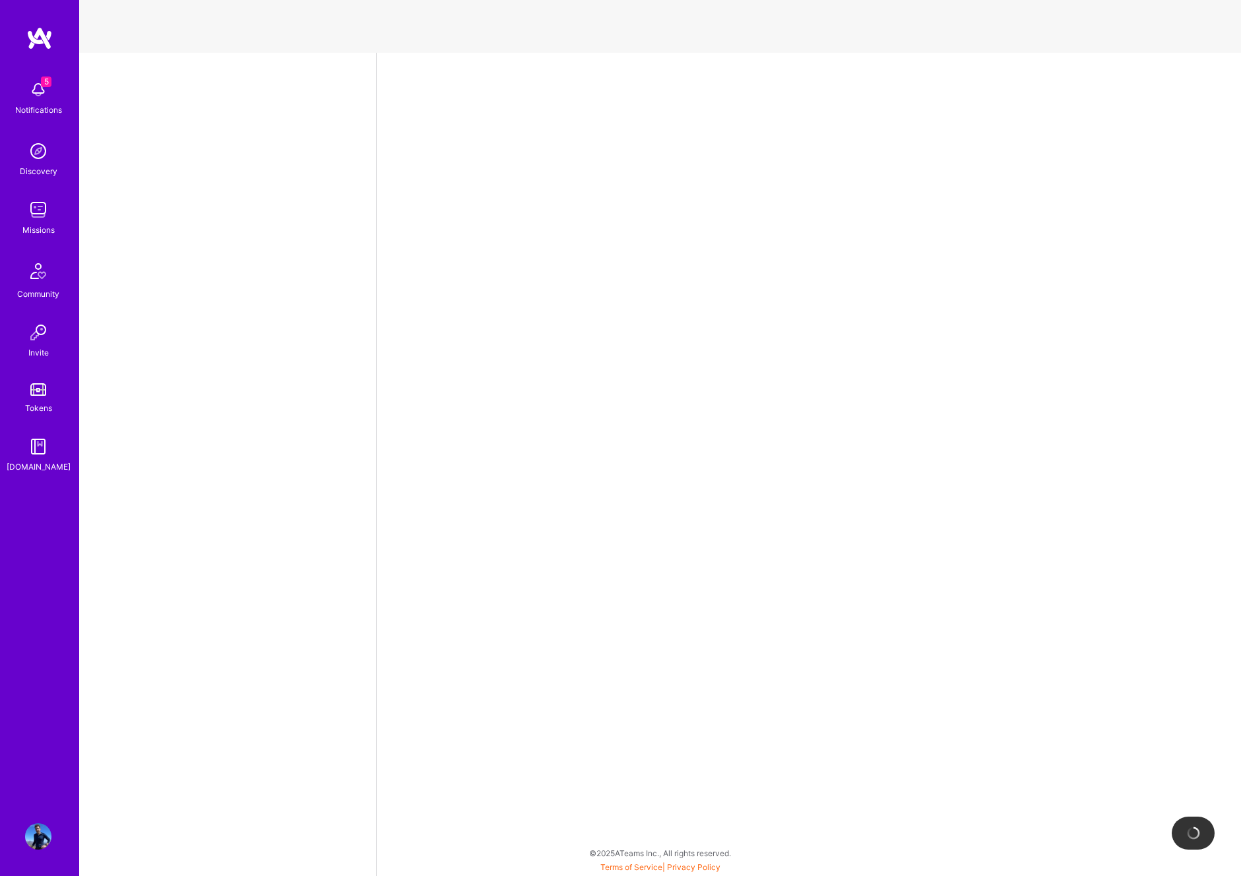
select select "US"
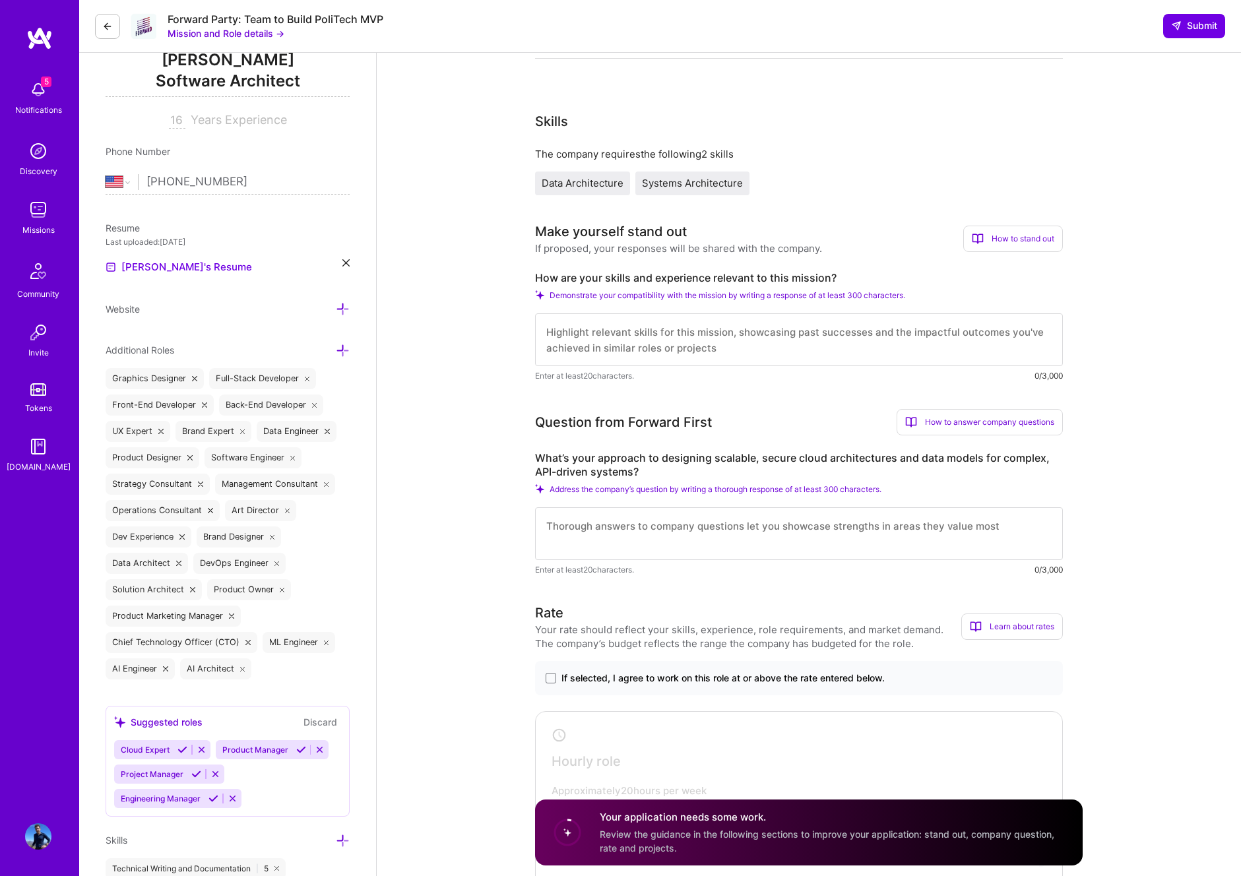
scroll to position [513, 0]
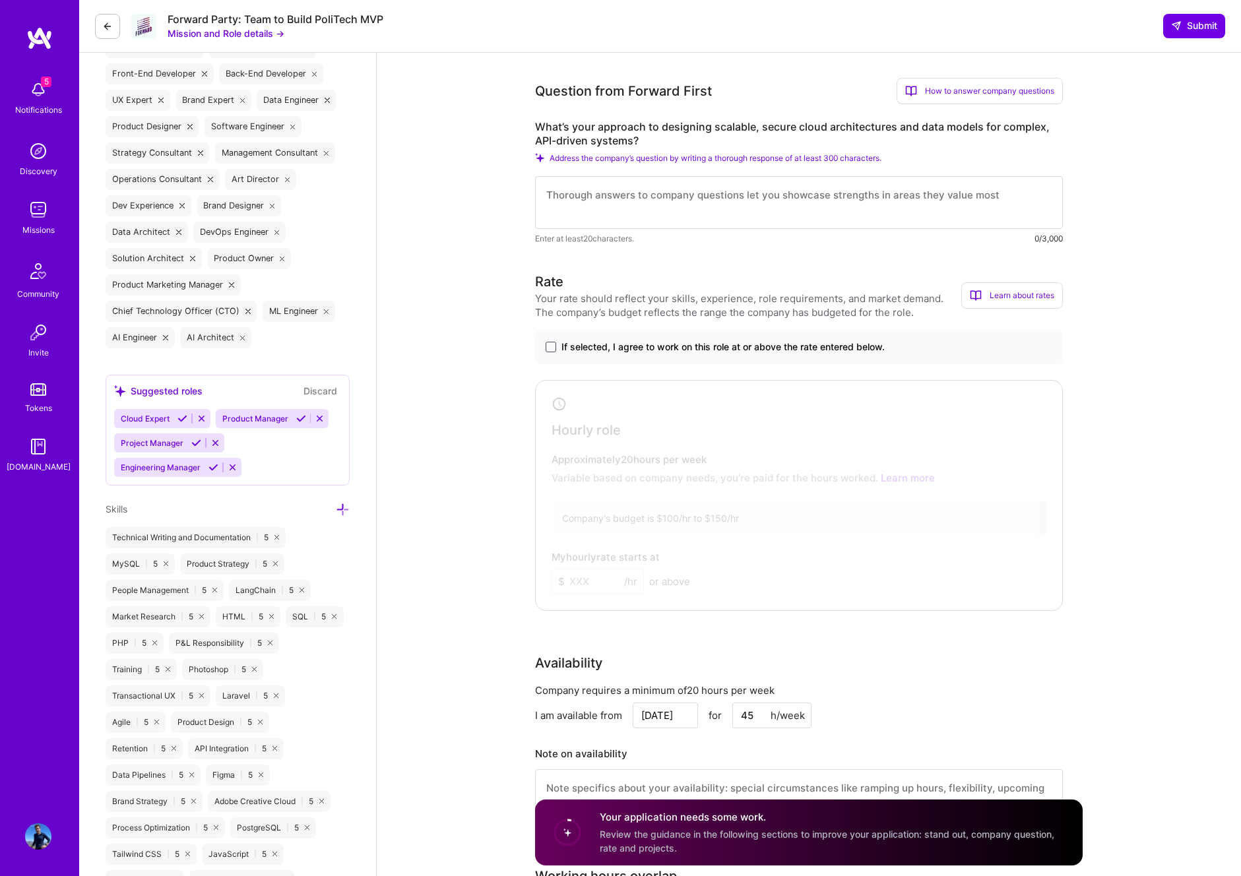
click at [548, 346] on span at bounding box center [551, 347] width 11 height 11
click at [0, 0] on input "If selected, I agree to work on this role at or above the rate entered below." at bounding box center [0, 0] width 0 height 0
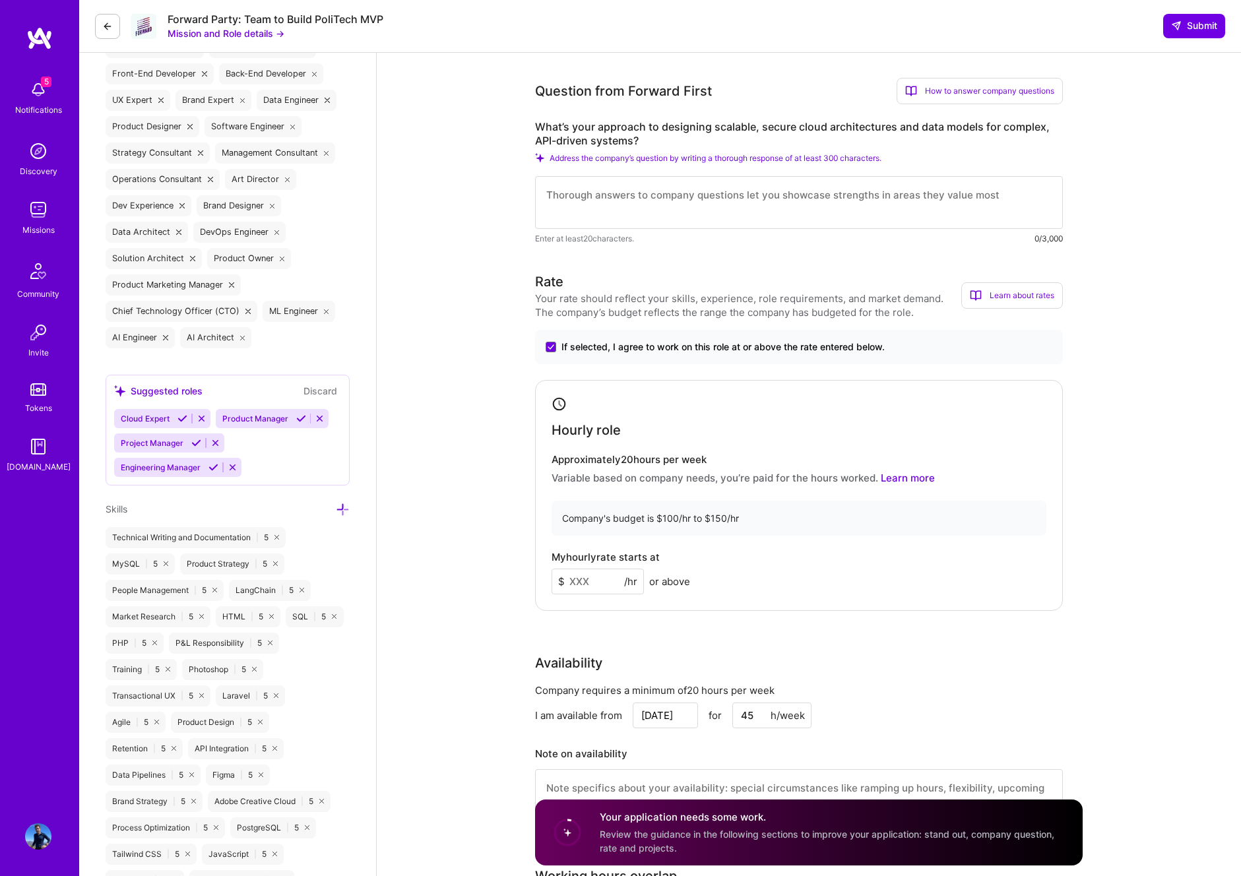
click at [593, 580] on input at bounding box center [598, 582] width 92 height 26
type input "150"
click at [701, 557] on div "My hourly rate starts at $ 150 /hr or above" at bounding box center [799, 573] width 495 height 43
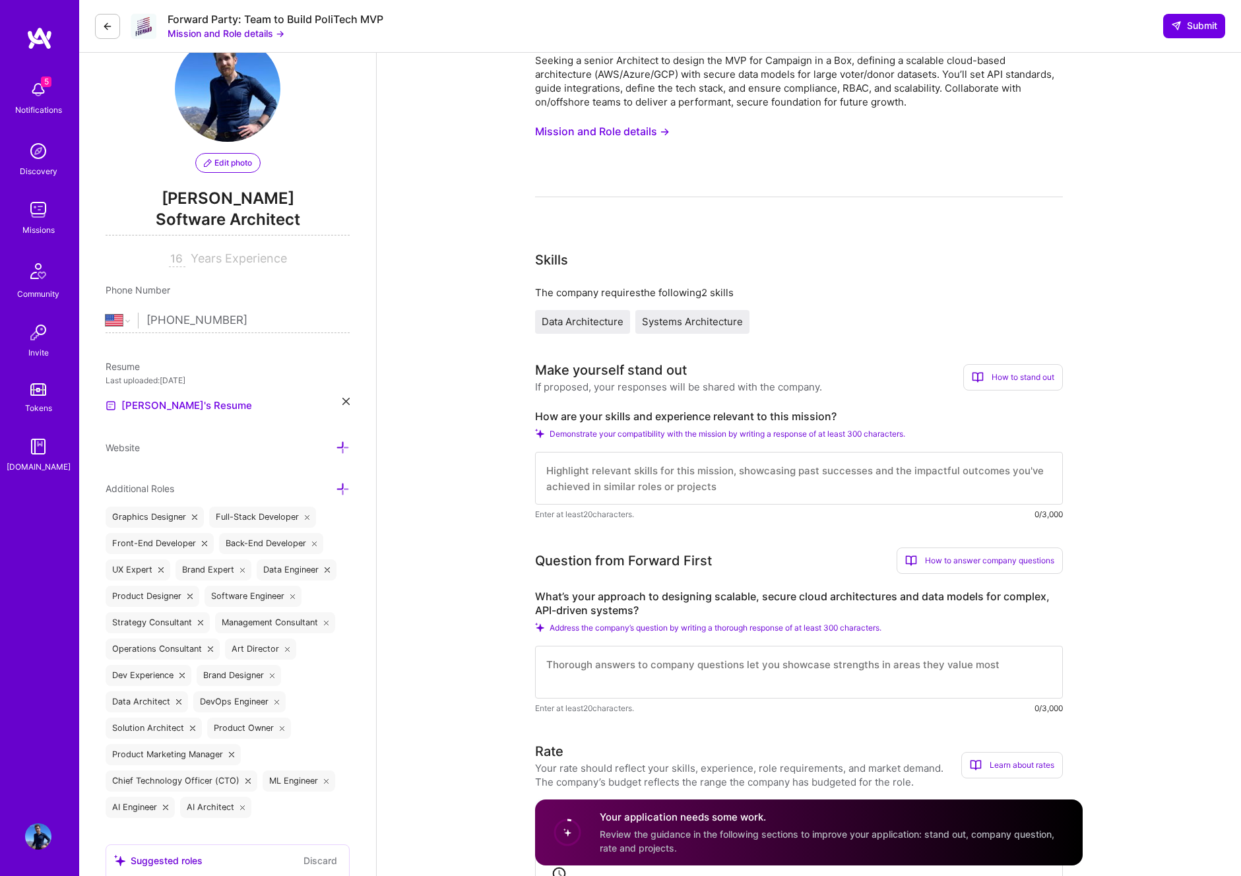
scroll to position [0, 0]
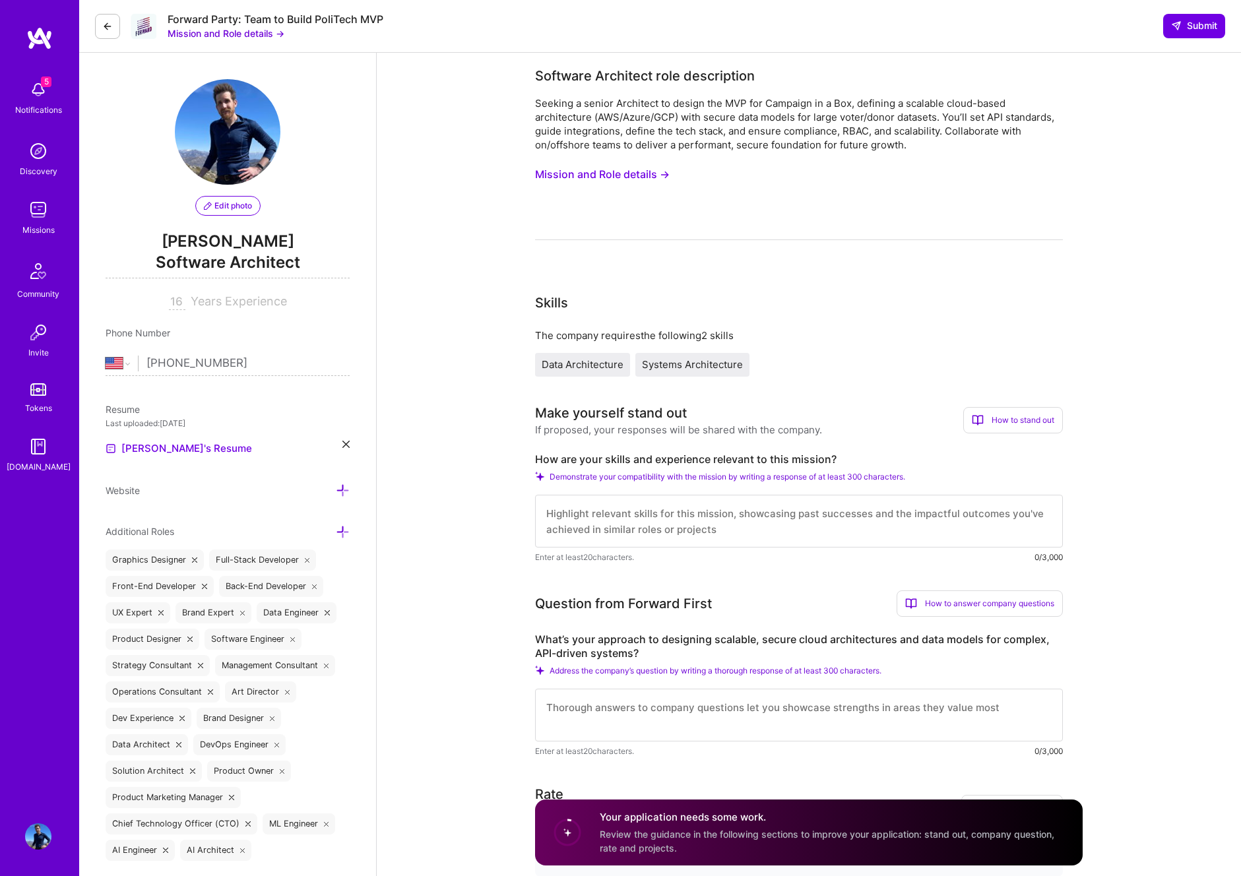
click at [721, 513] on textarea at bounding box center [799, 521] width 528 height 53
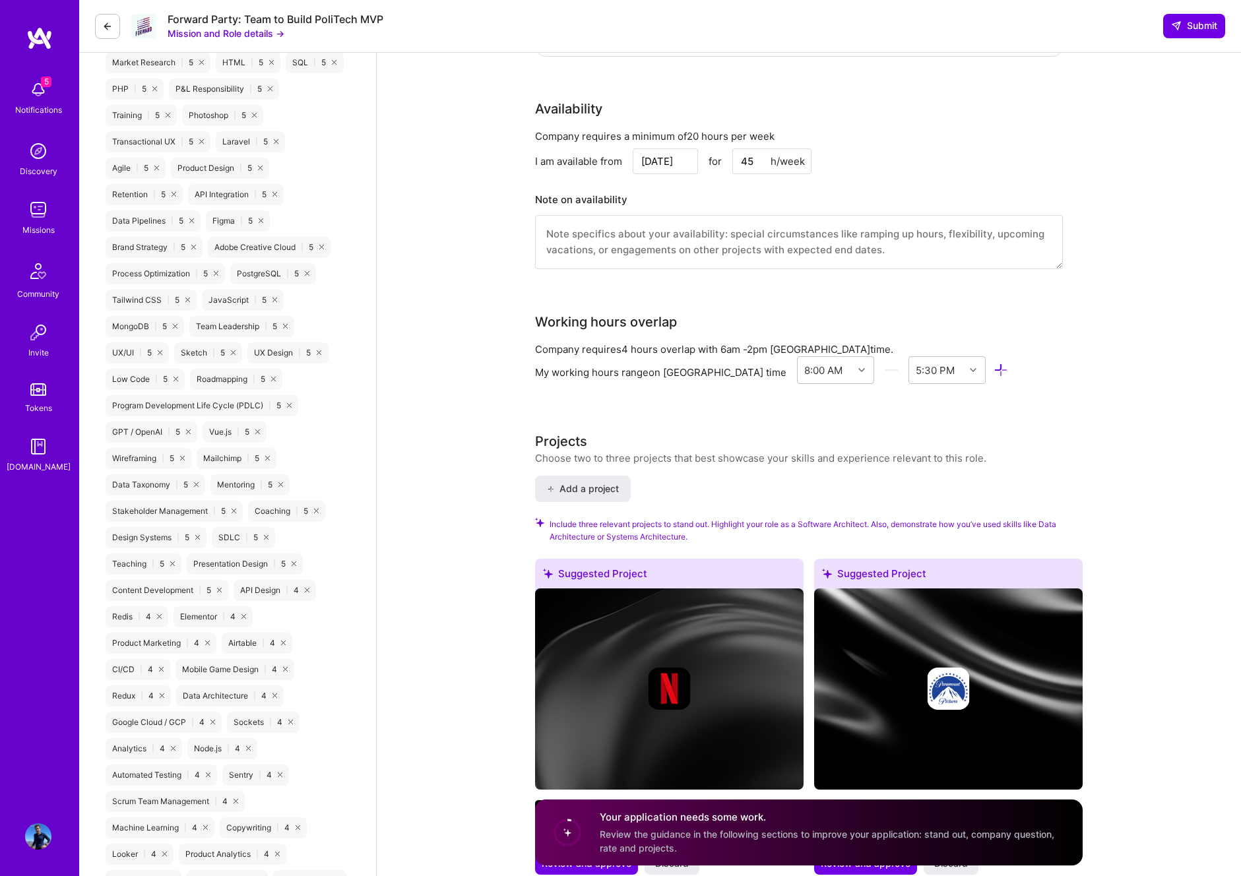
scroll to position [1070, 0]
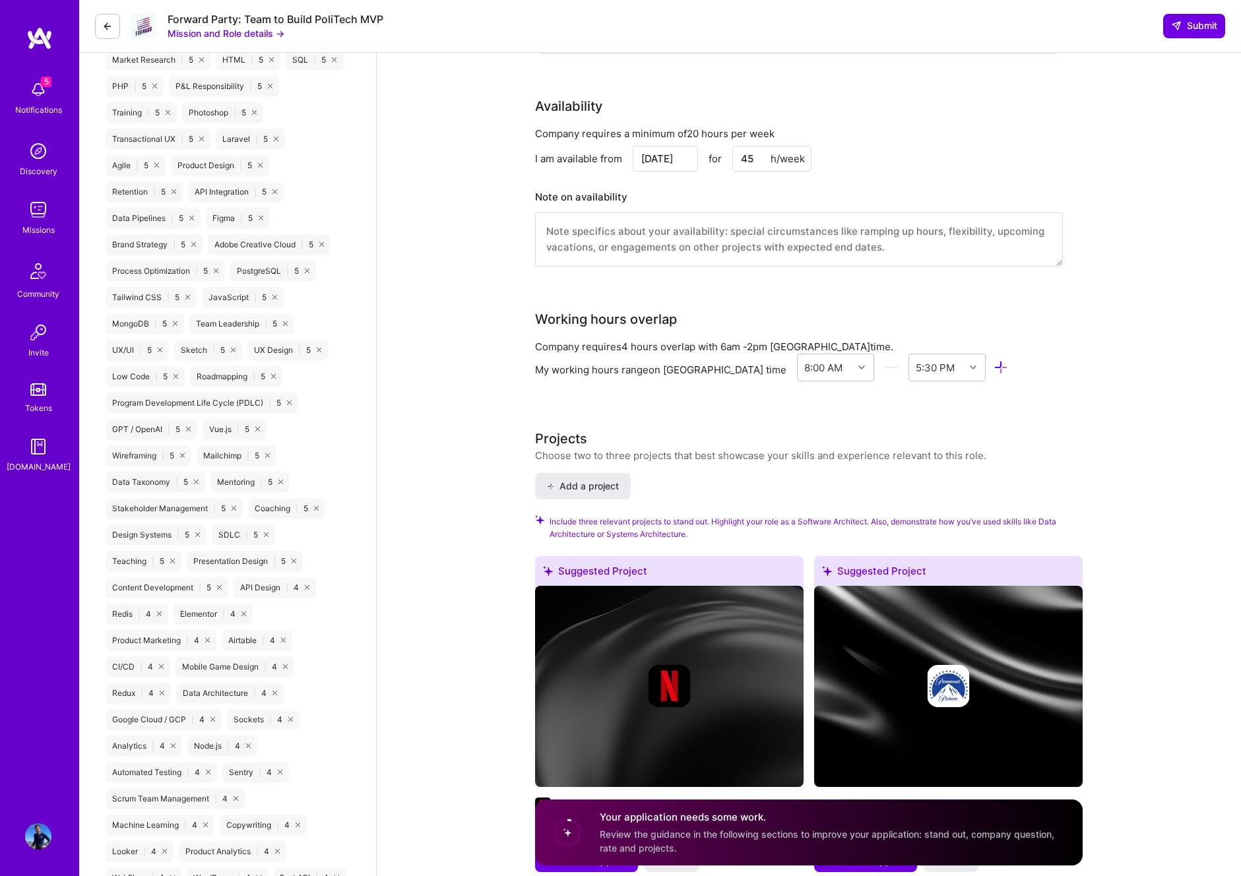
click at [751, 163] on input "45" at bounding box center [772, 159] width 79 height 26
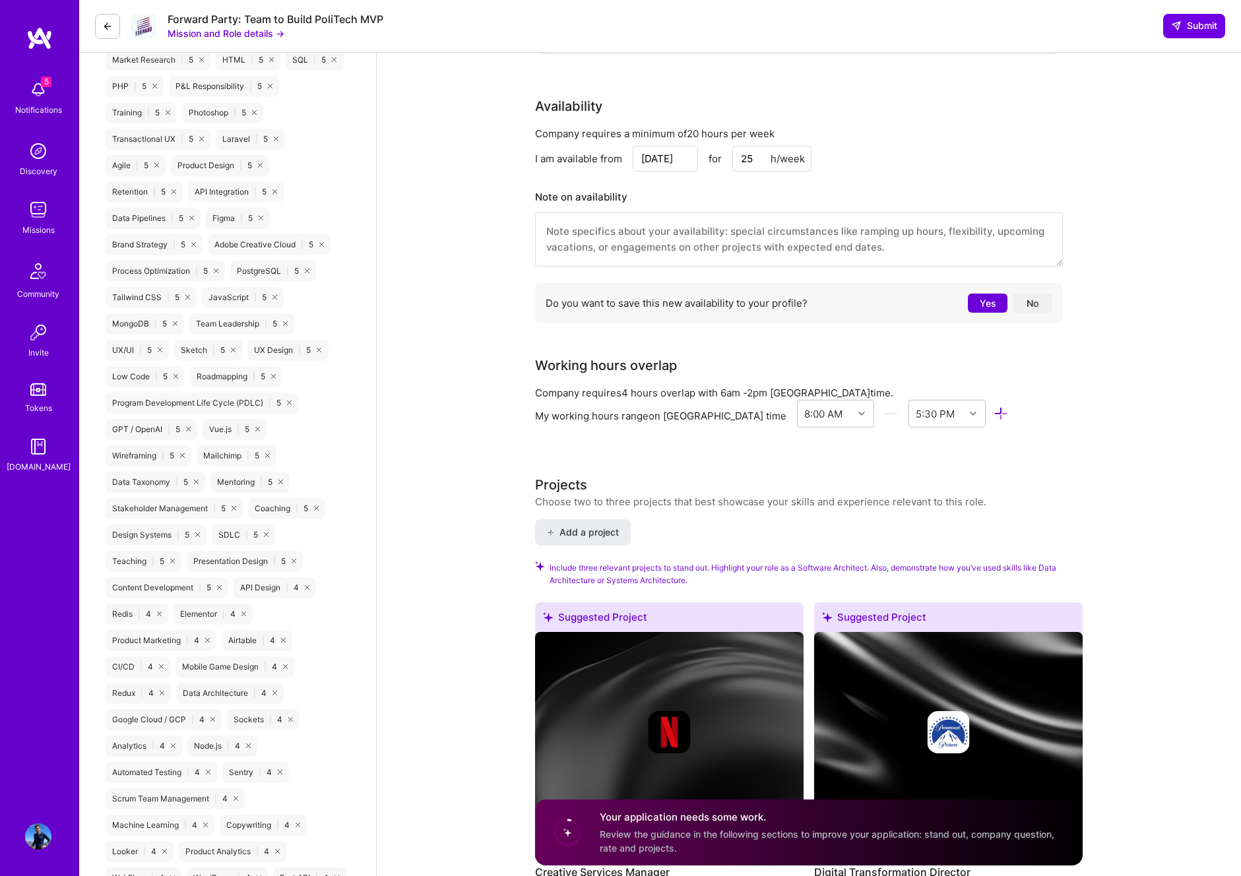
type input "25"
click at [849, 155] on div "I am available from [DATE] for 25 h/week" at bounding box center [799, 159] width 528 height 26
click at [975, 299] on button "Yes" at bounding box center [988, 303] width 40 height 19
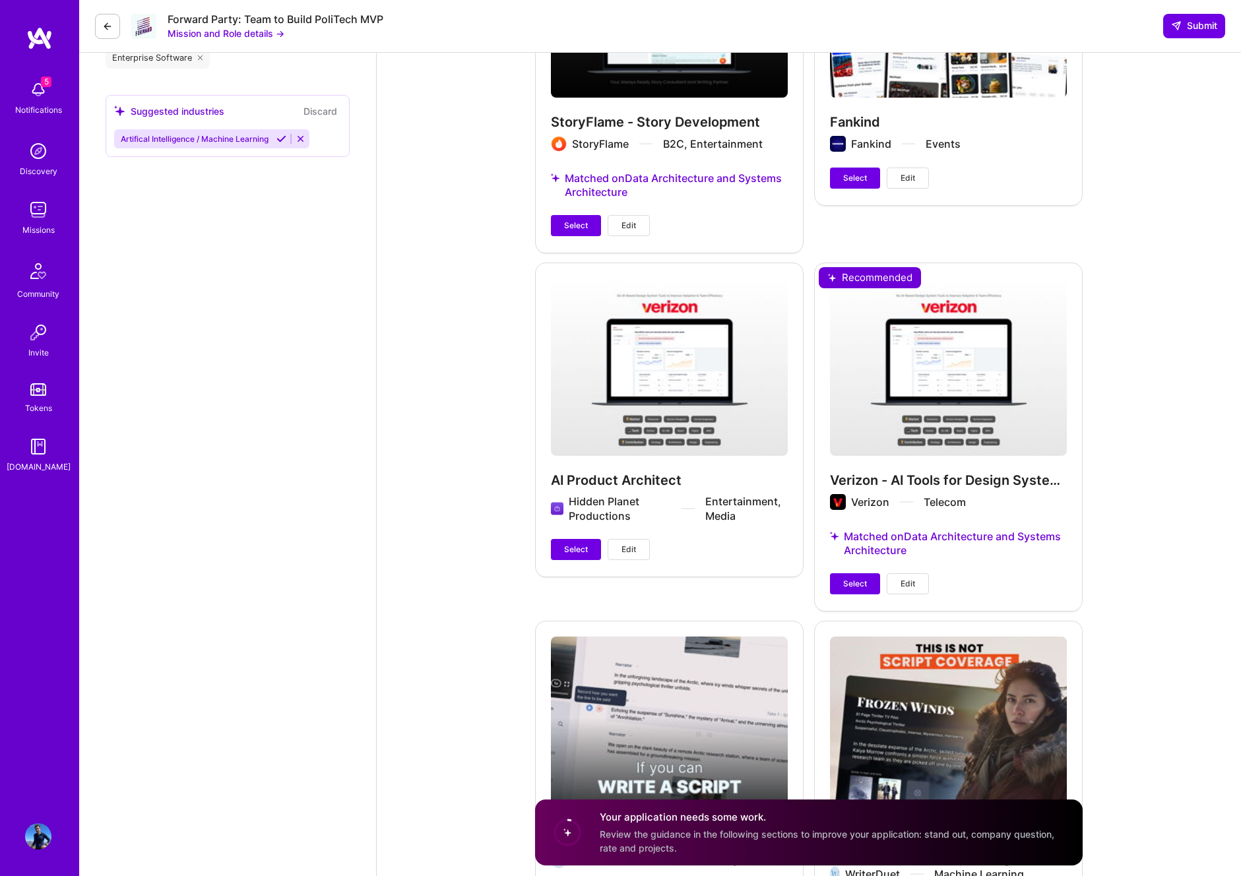
scroll to position [3017, 0]
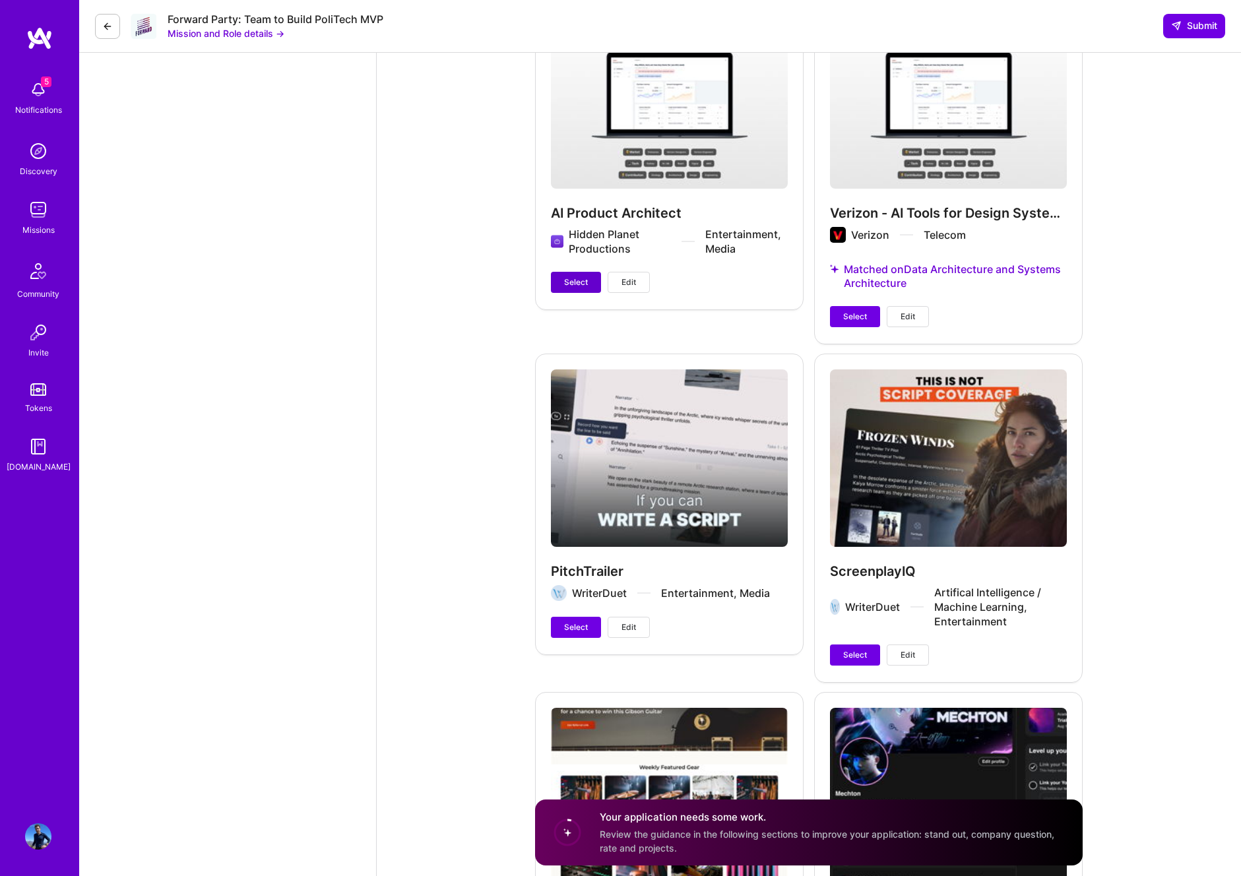
click at [568, 280] on span "Select" at bounding box center [576, 283] width 24 height 12
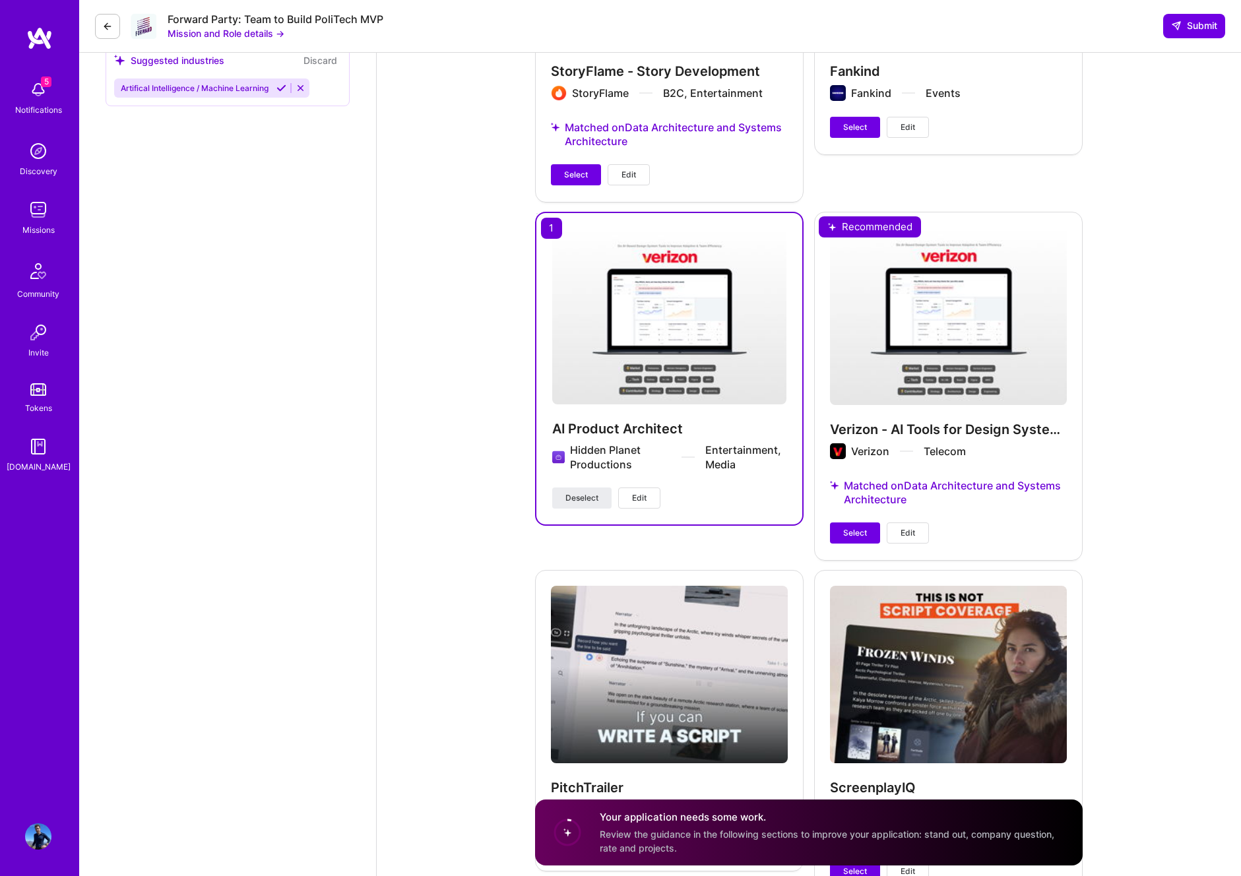
scroll to position [2798, 0]
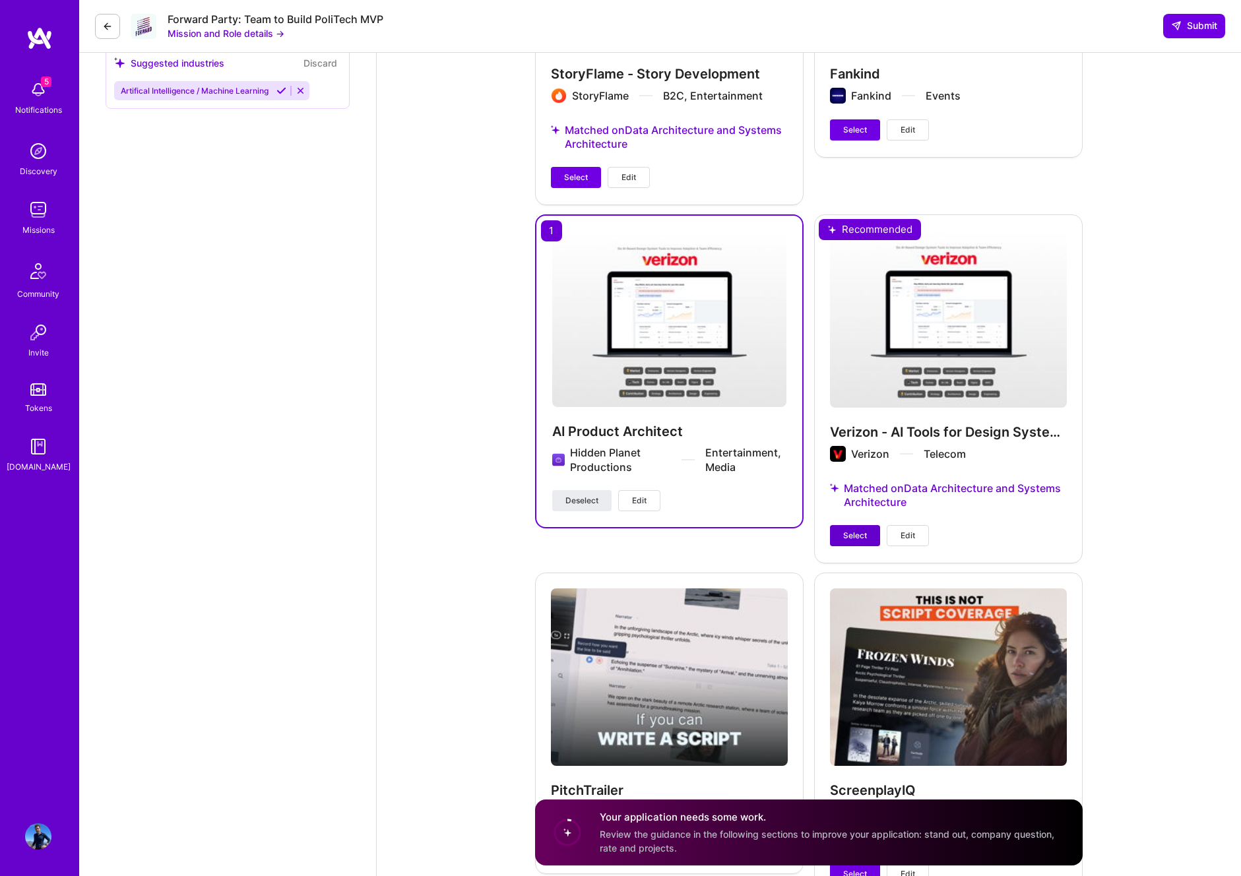
click at [850, 535] on span "Select" at bounding box center [855, 536] width 24 height 12
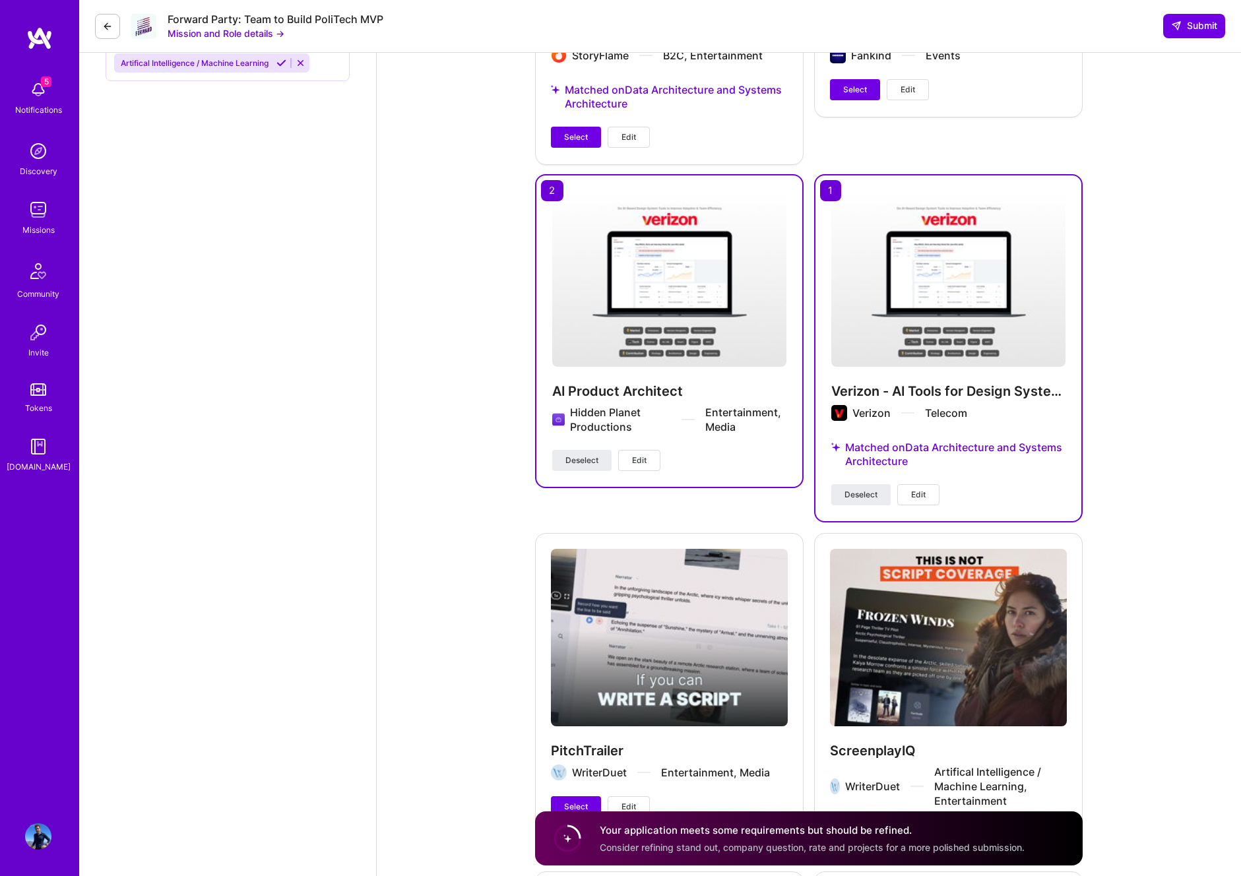
scroll to position [2829, 0]
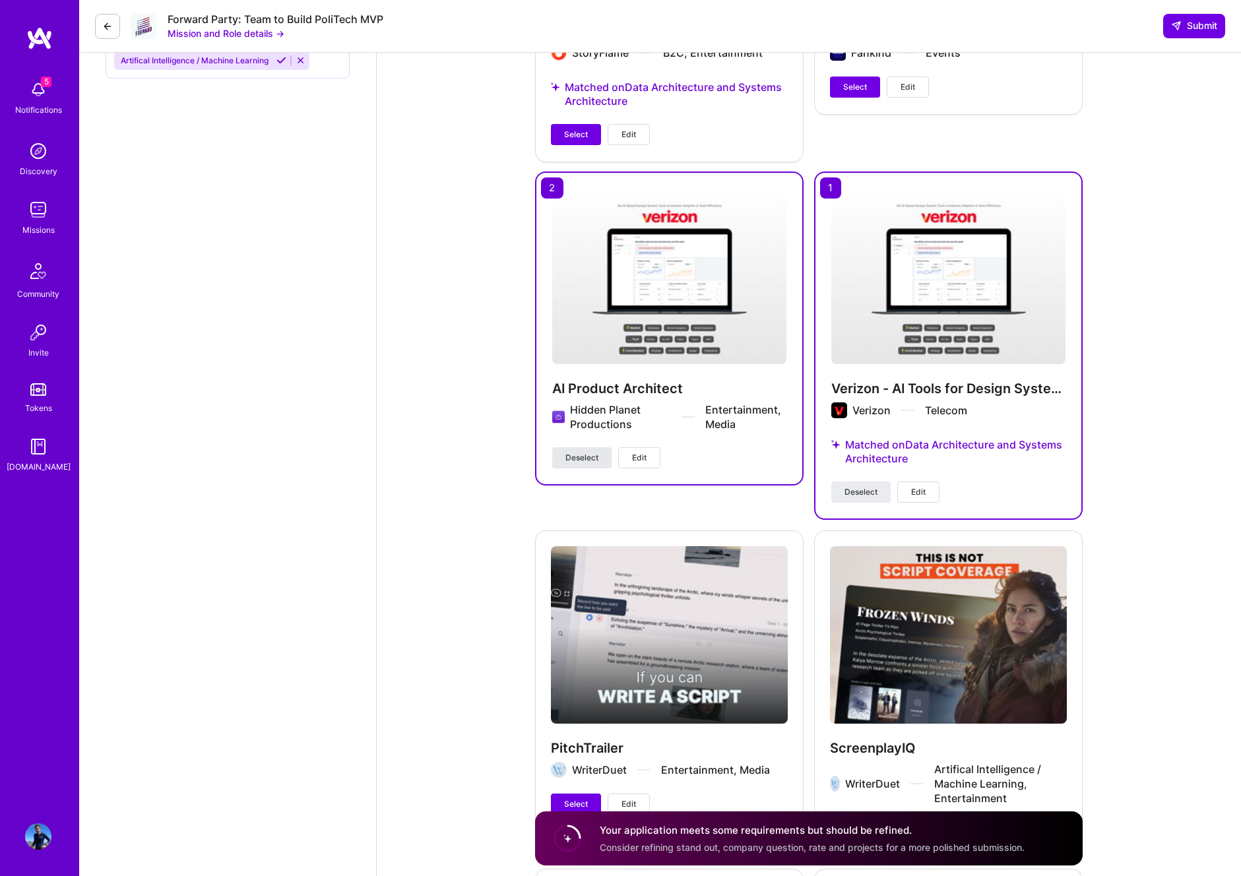
click at [575, 450] on button "Deselect" at bounding box center [581, 457] width 59 height 21
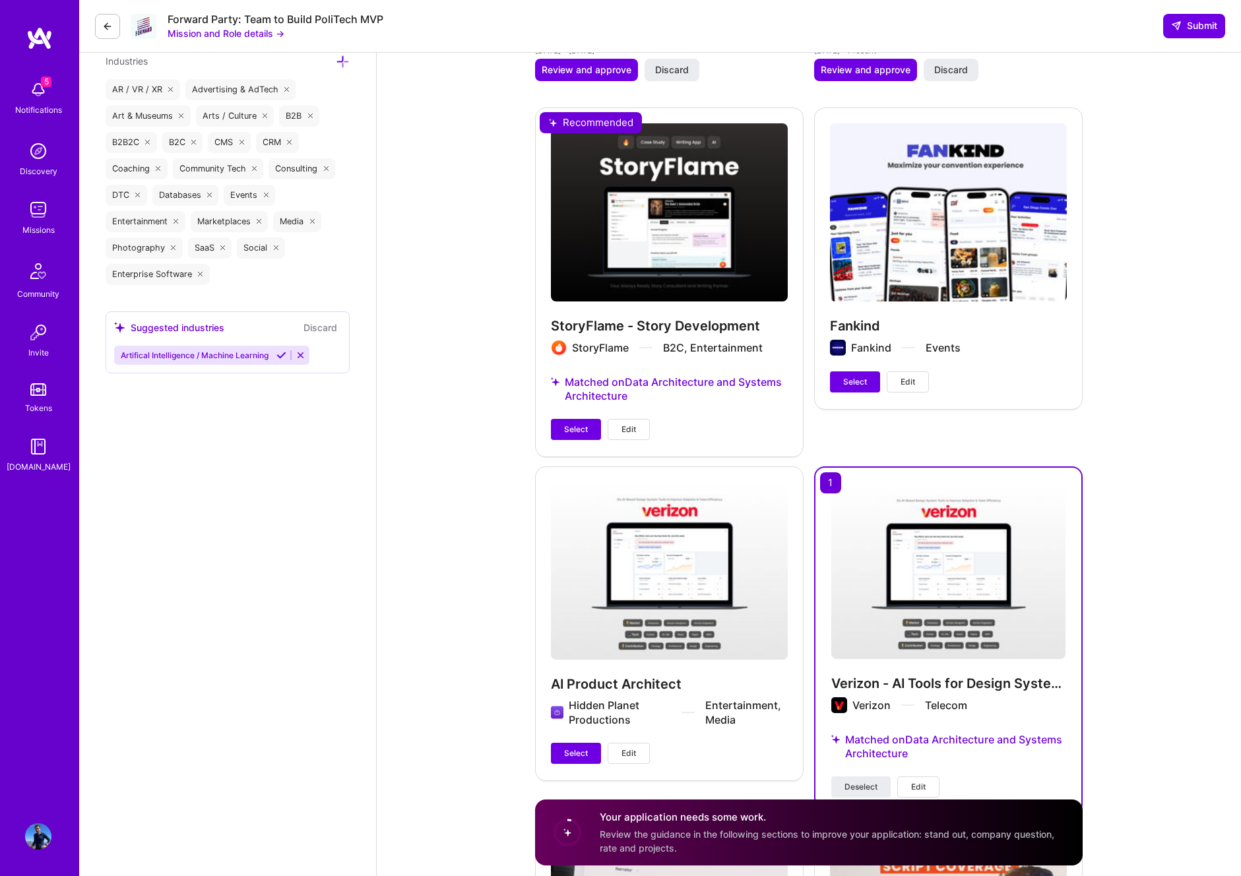
scroll to position [2528, 0]
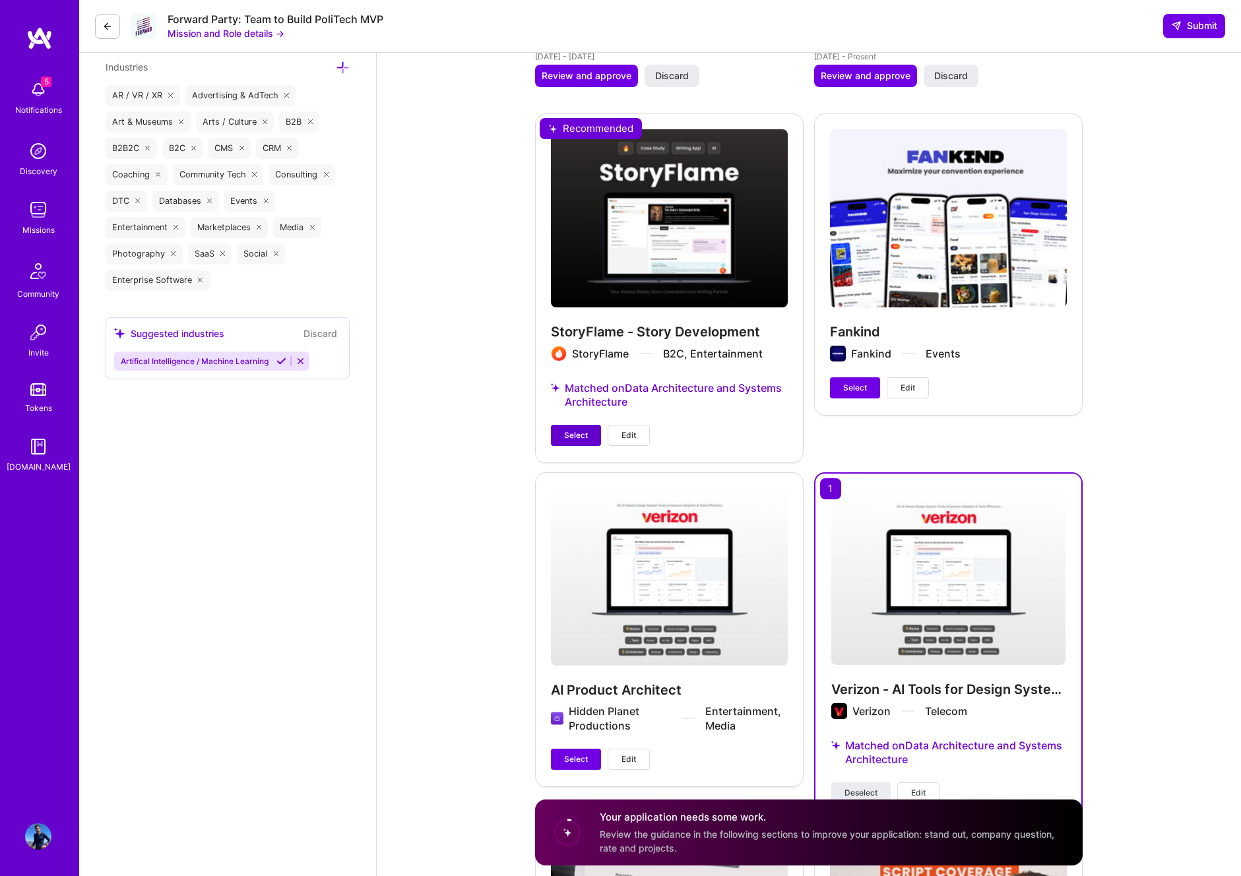
click at [580, 434] on span "Select" at bounding box center [576, 436] width 24 height 12
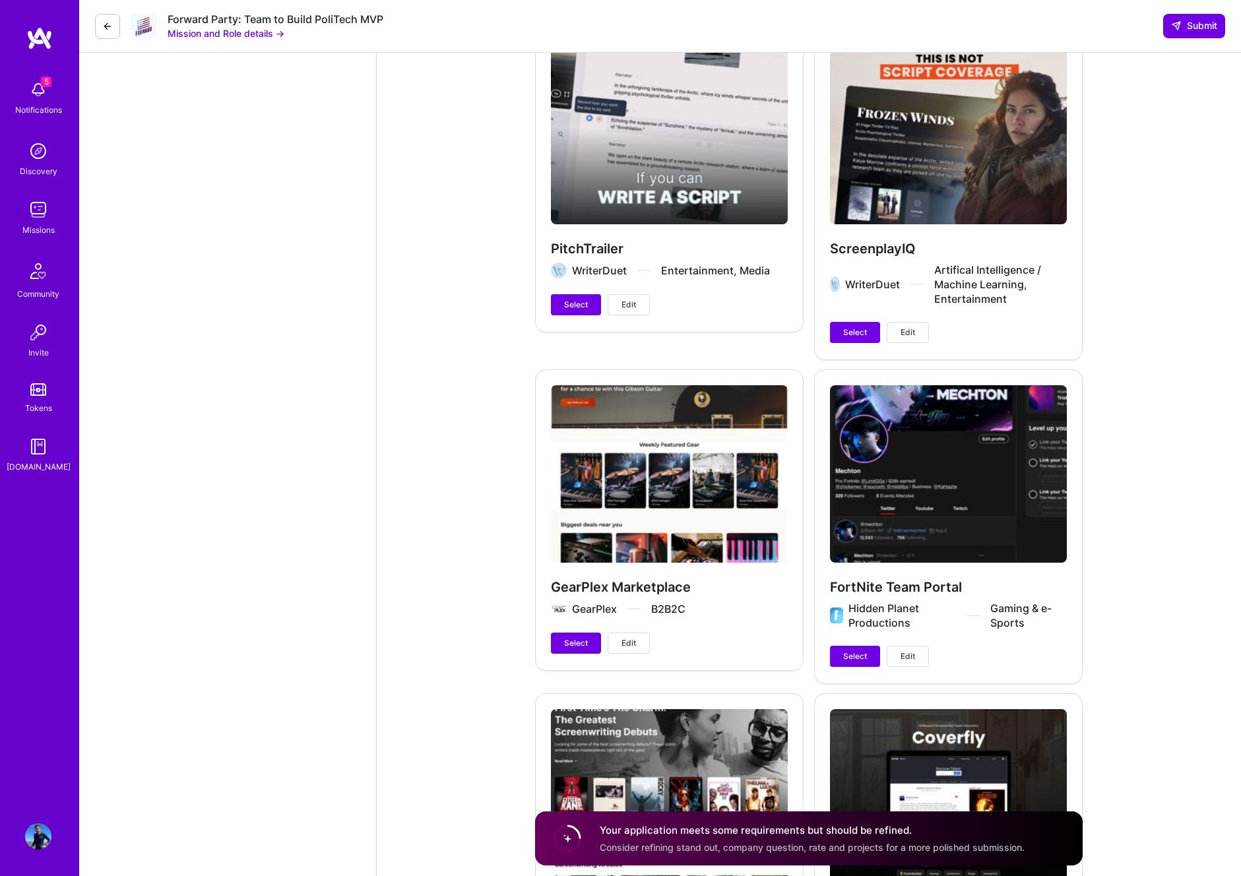
scroll to position [3333, 0]
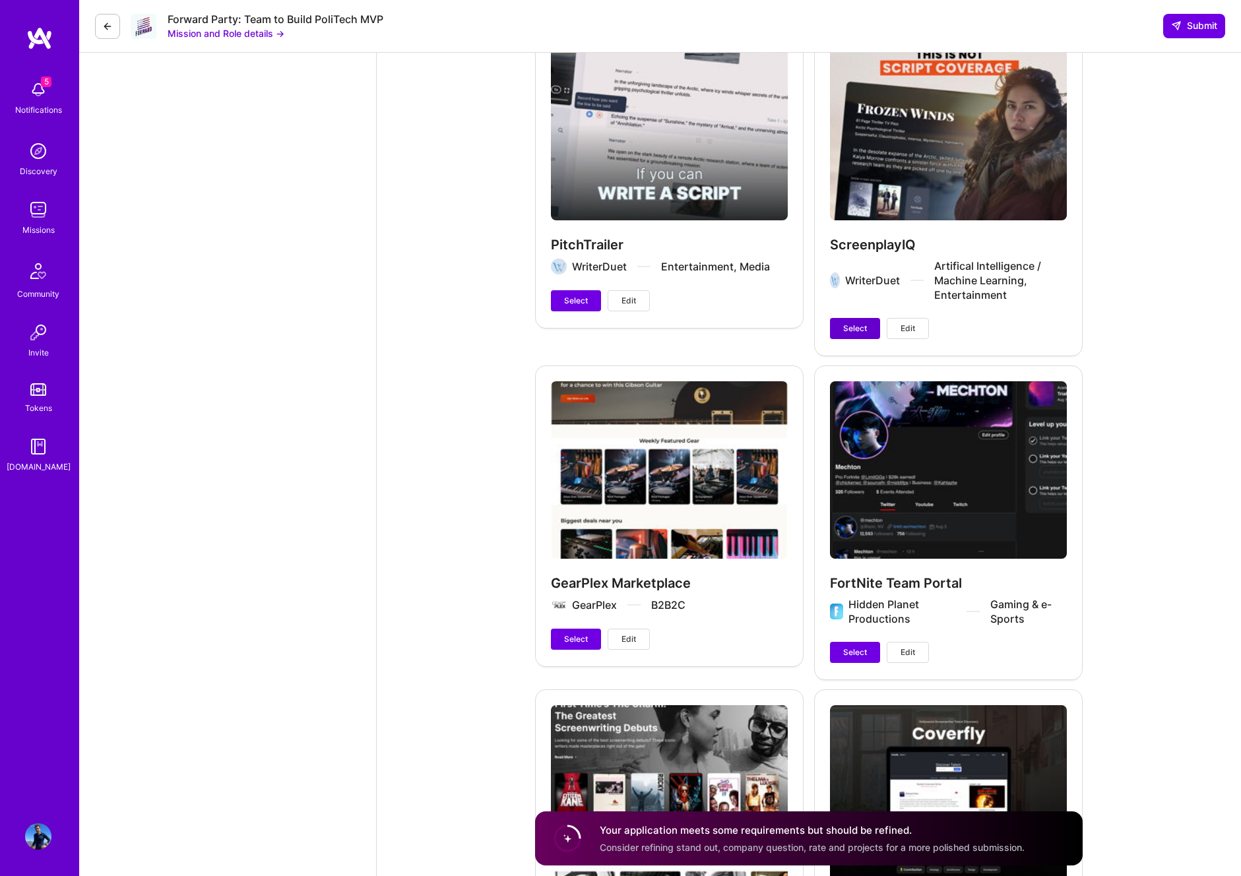
click at [853, 325] on span "Select" at bounding box center [855, 329] width 24 height 12
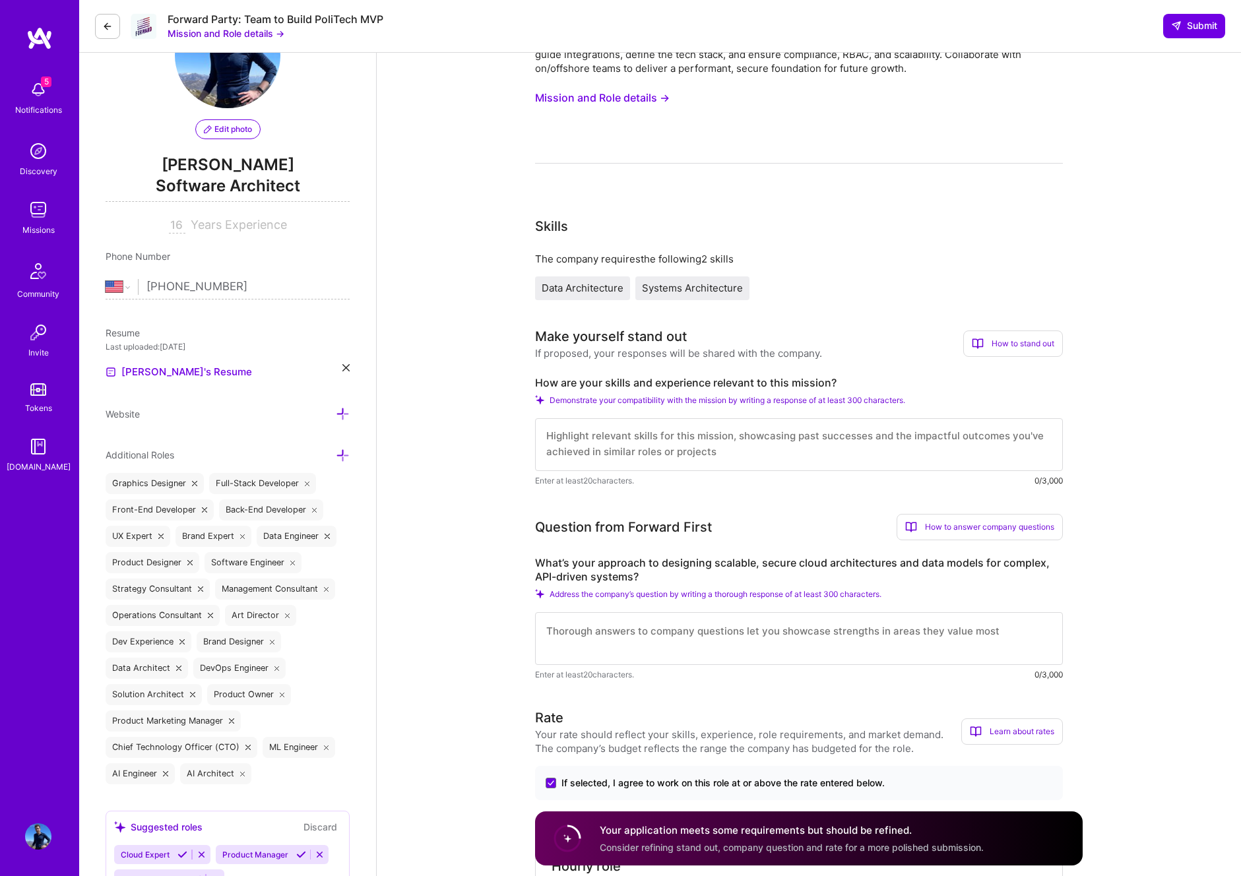
scroll to position [0, 0]
click at [771, 432] on textarea at bounding box center [799, 444] width 528 height 53
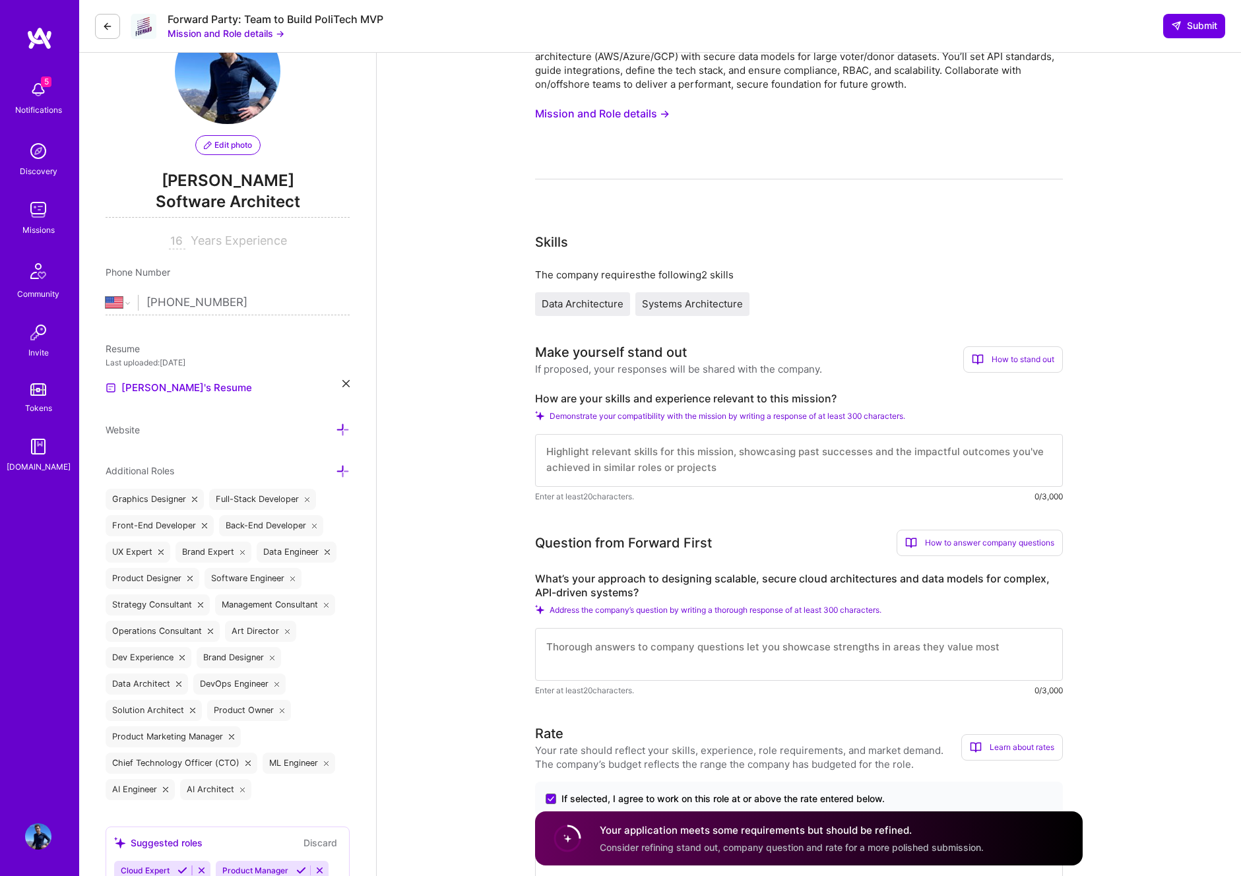
scroll to position [60, 0]
